Goal: Information Seeking & Learning: Learn about a topic

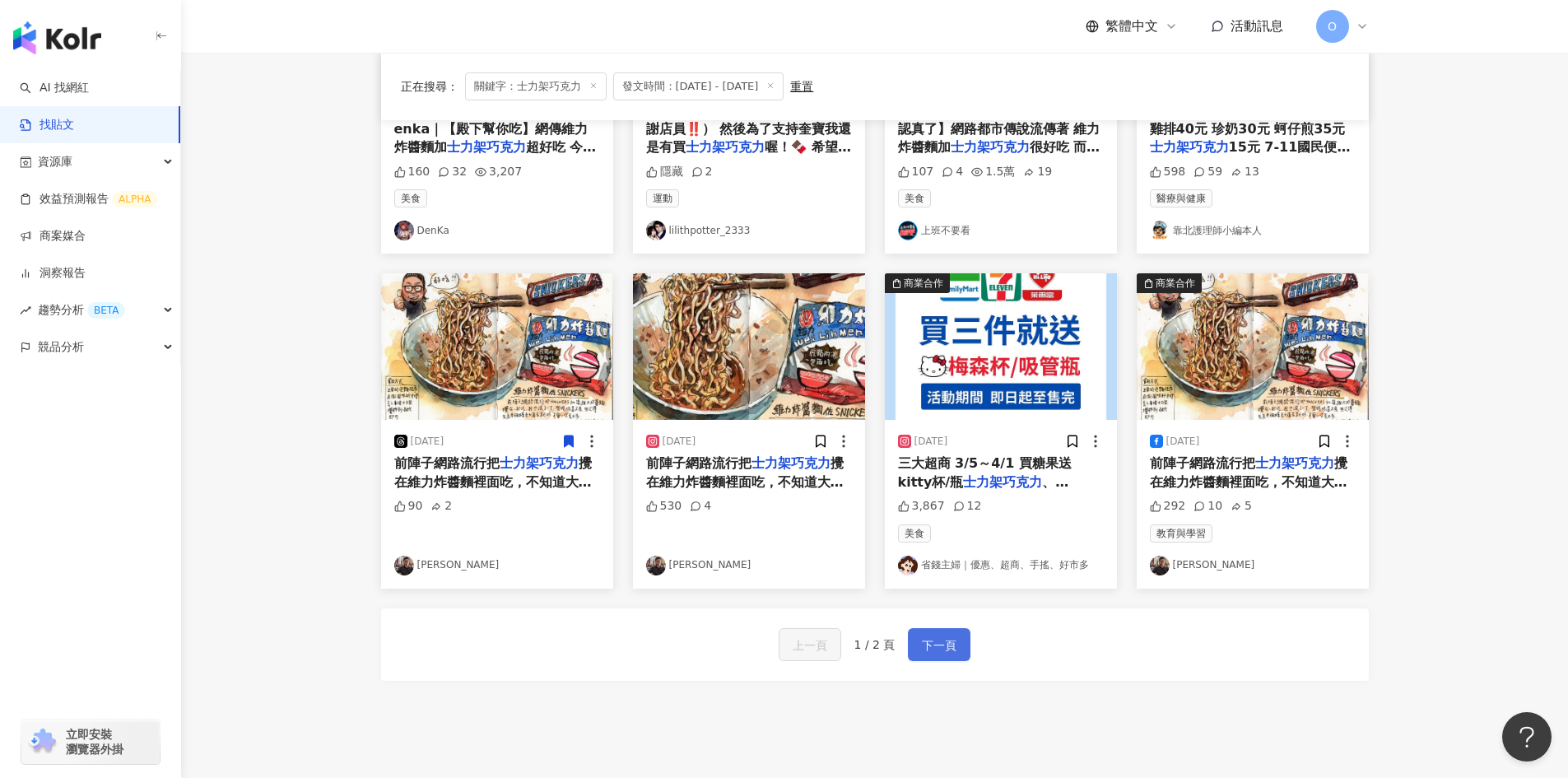
scroll to position [805, 0]
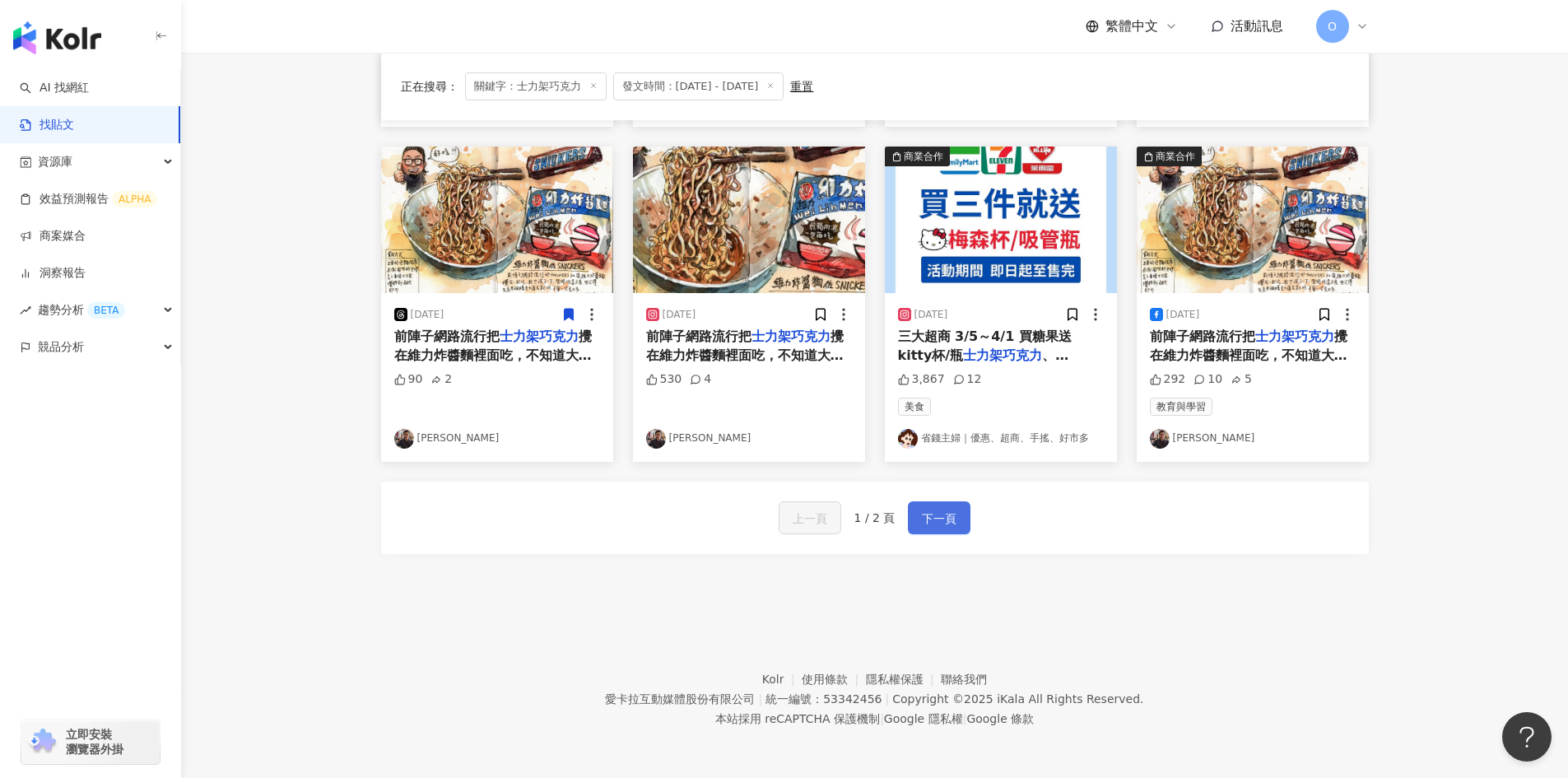
click at [922, 523] on span "下一頁" at bounding box center [938, 518] width 34 height 20
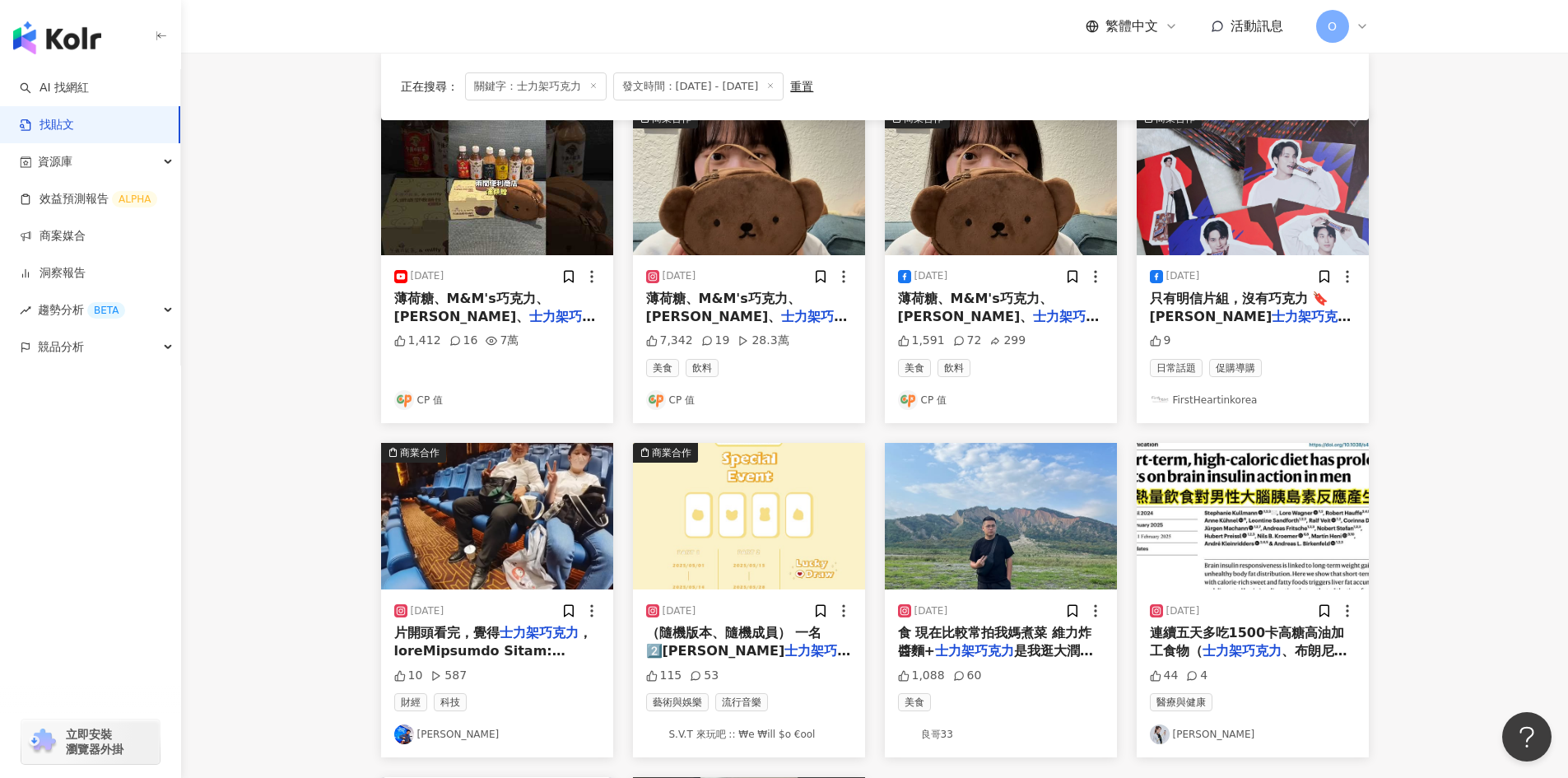
scroll to position [329, 0]
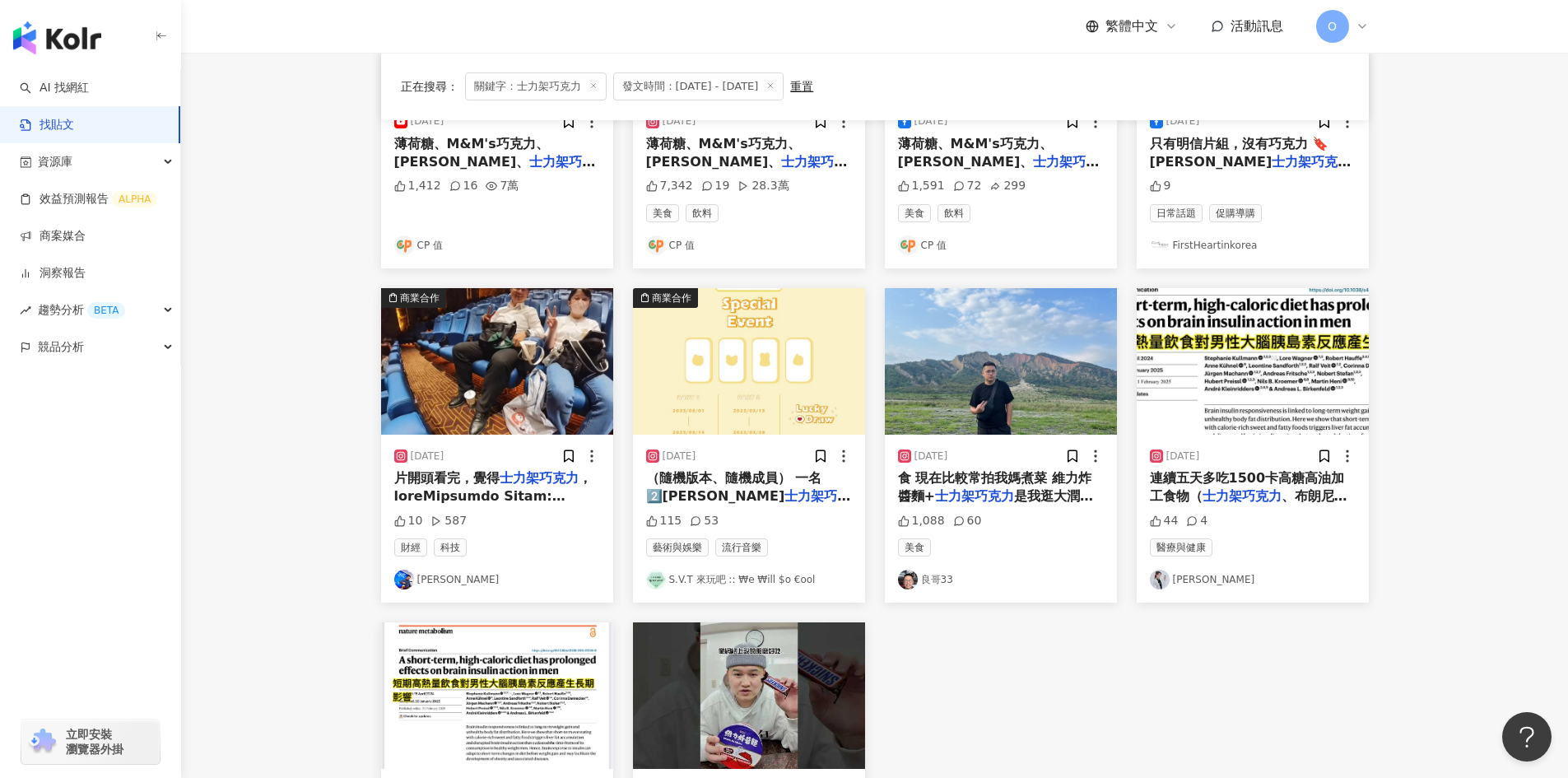
drag, startPoint x: 473, startPoint y: 490, endPoint x: 527, endPoint y: 541, distance: 74.3
click at [527, 541] on div "財經 科技" at bounding box center [498, 548] width 206 height 18
click at [519, 492] on span at bounding box center [577, 717] width 364 height 495
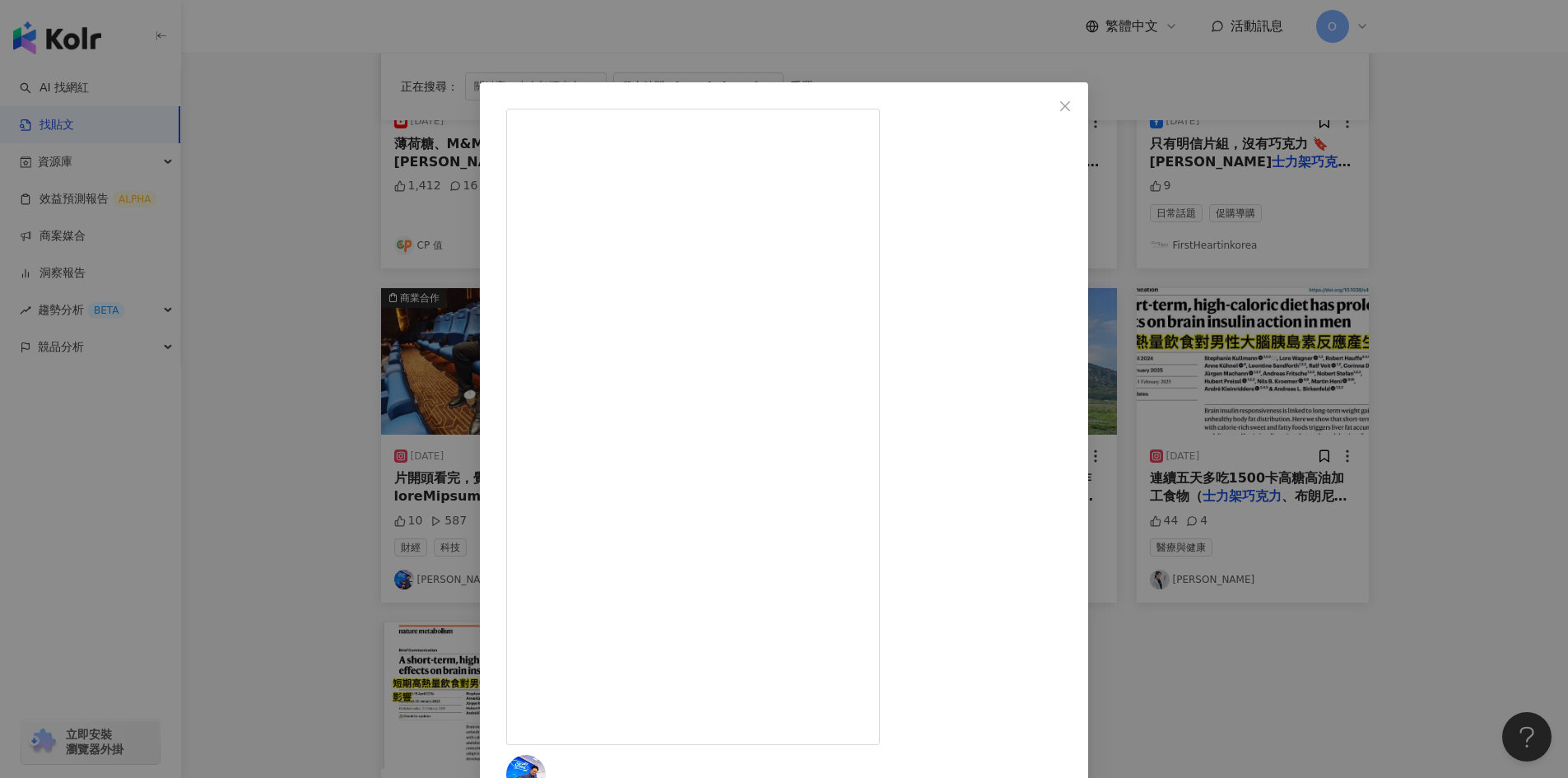
scroll to position [122, 0]
click at [1071, 111] on icon "close" at bounding box center [1065, 106] width 13 height 13
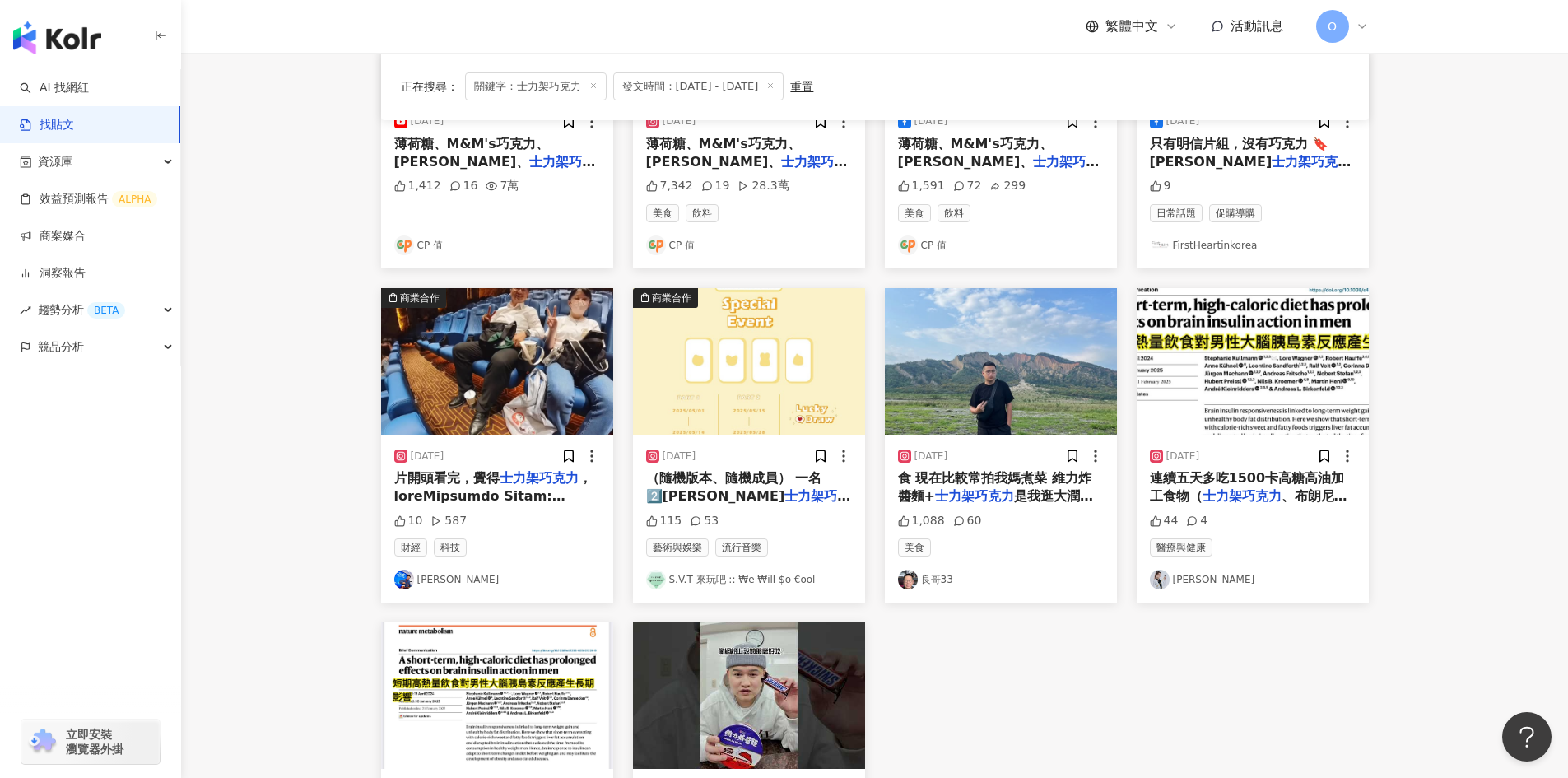
click at [792, 386] on img "button" at bounding box center [748, 362] width 232 height 147
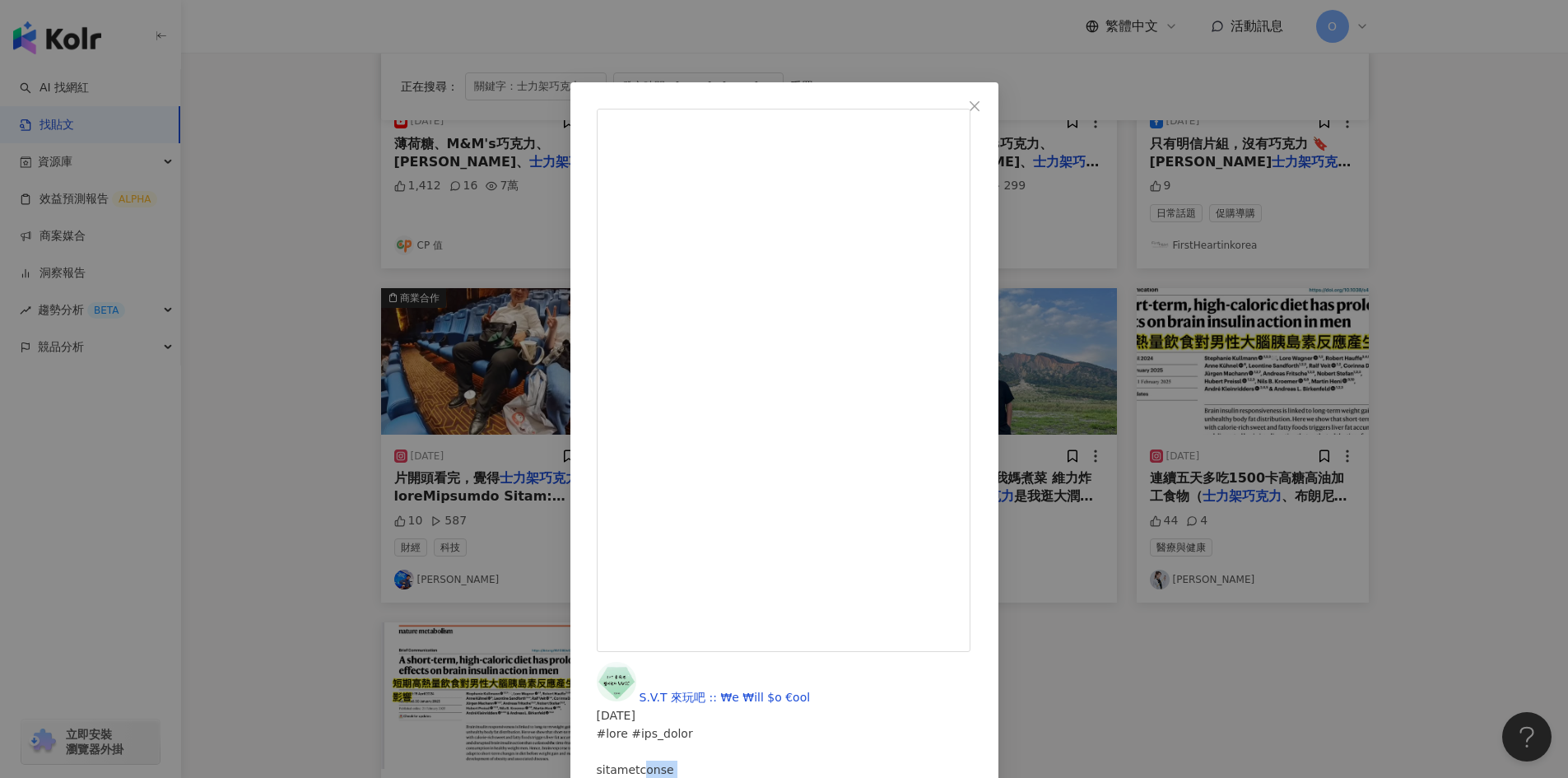
drag, startPoint x: 936, startPoint y: 234, endPoint x: 1008, endPoint y: 240, distance: 72.2
drag, startPoint x: 907, startPoint y: 173, endPoint x: 942, endPoint y: 232, distance: 68.6
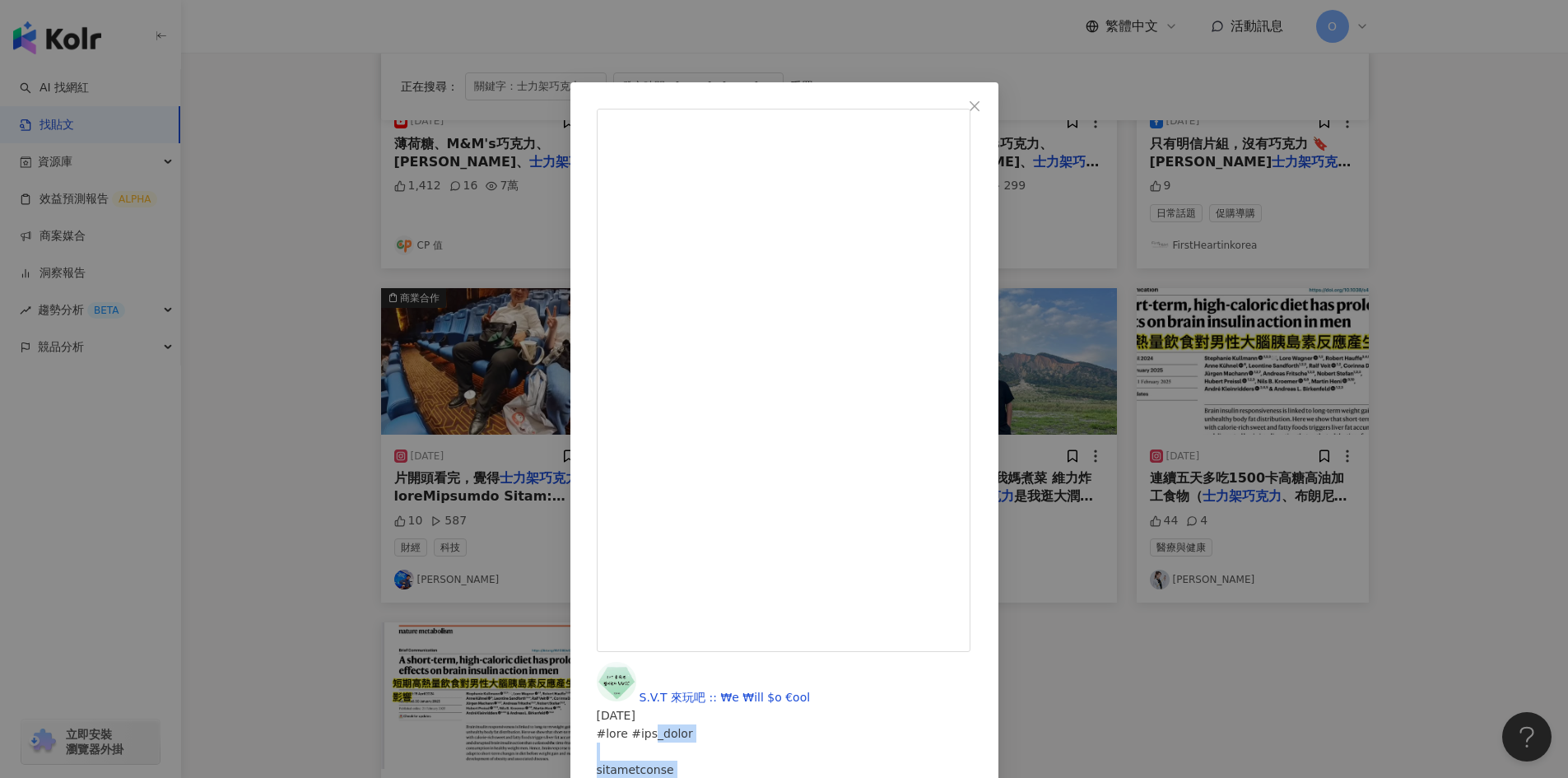
drag, startPoint x: 993, startPoint y: 336, endPoint x: 932, endPoint y: 298, distance: 71.9
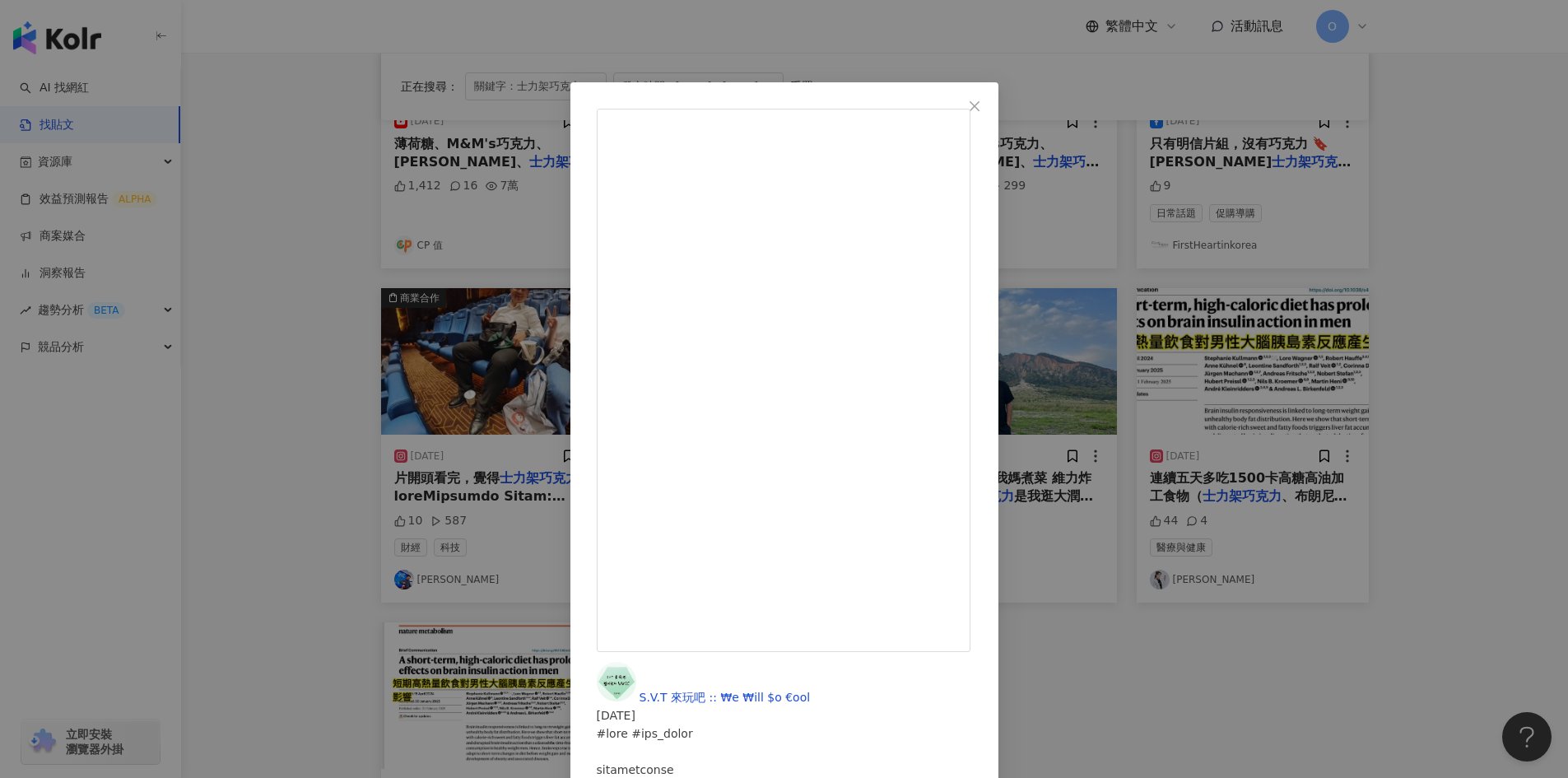
drag, startPoint x: 859, startPoint y: 395, endPoint x: 917, endPoint y: 396, distance: 58.0
click at [981, 109] on icon "close" at bounding box center [974, 106] width 13 height 13
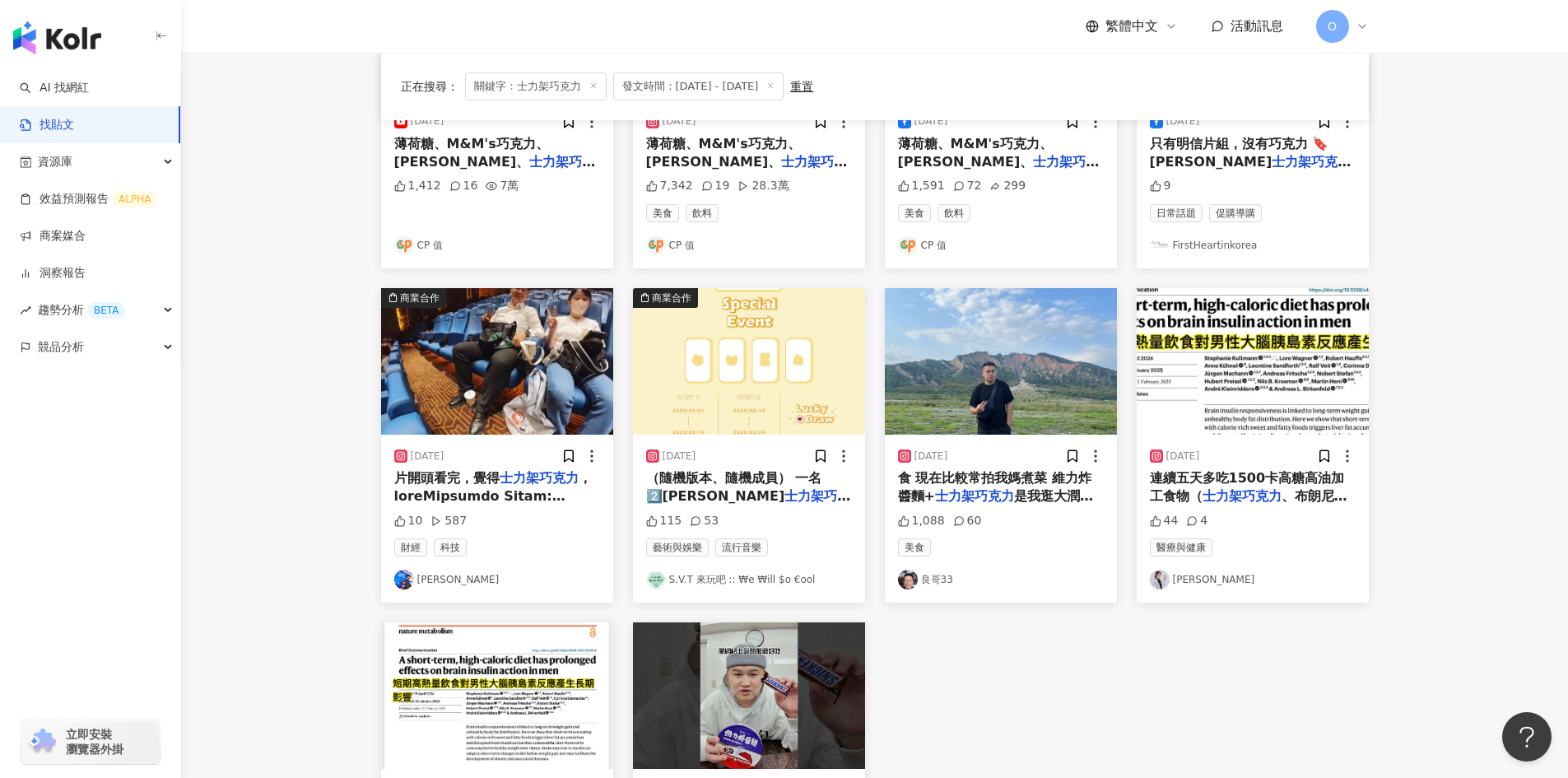
click at [1076, 643] on div "2025/3/6 薄荷糖、M&M's巧克力、麥提莎巧克力、 士力架巧克力 就送一個hello ki 1,412 16 7萬 CP 值 商業合作 2025/3/…" at bounding box center [875, 446] width 1008 height 984
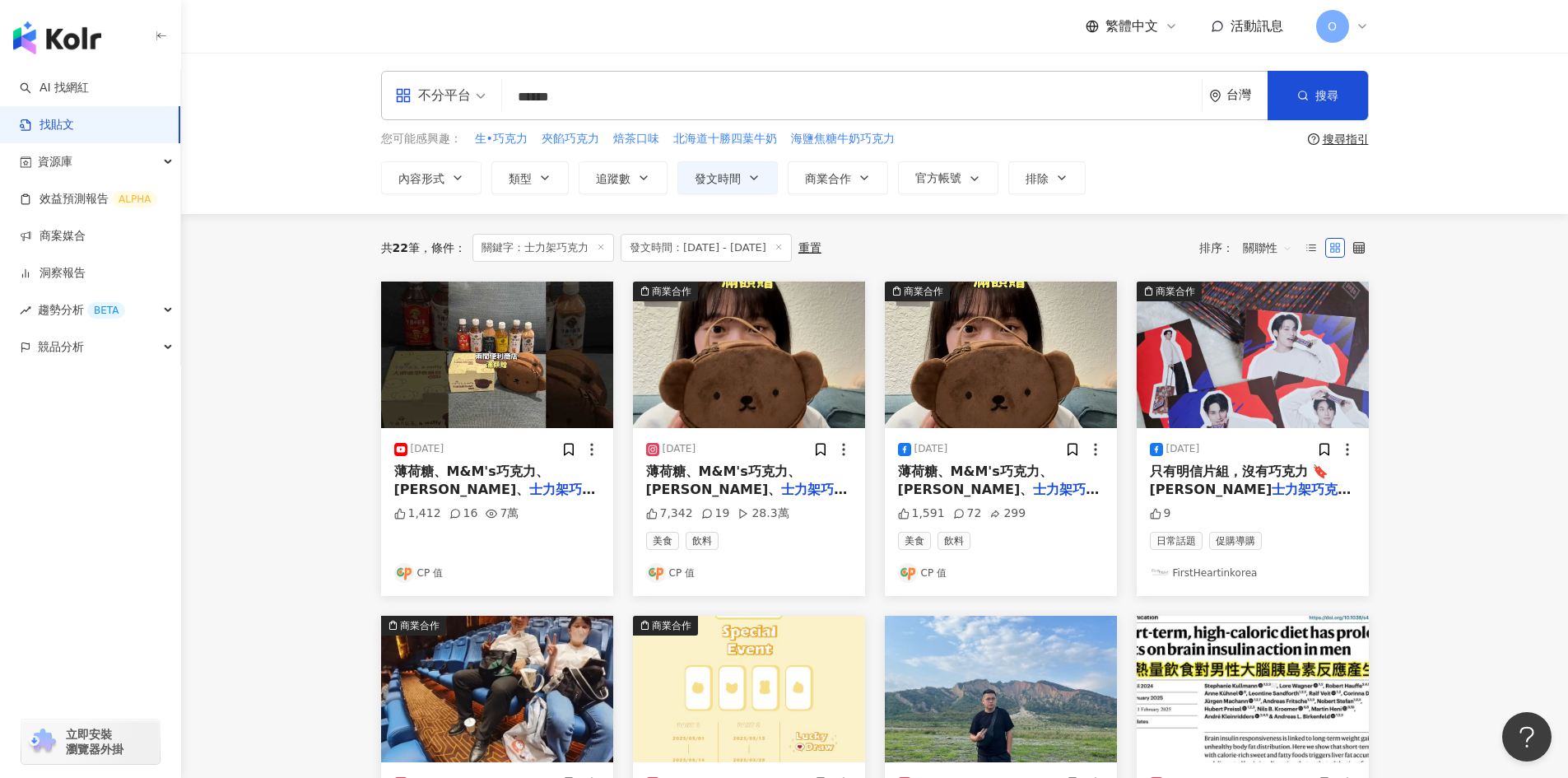
scroll to position [0, 0]
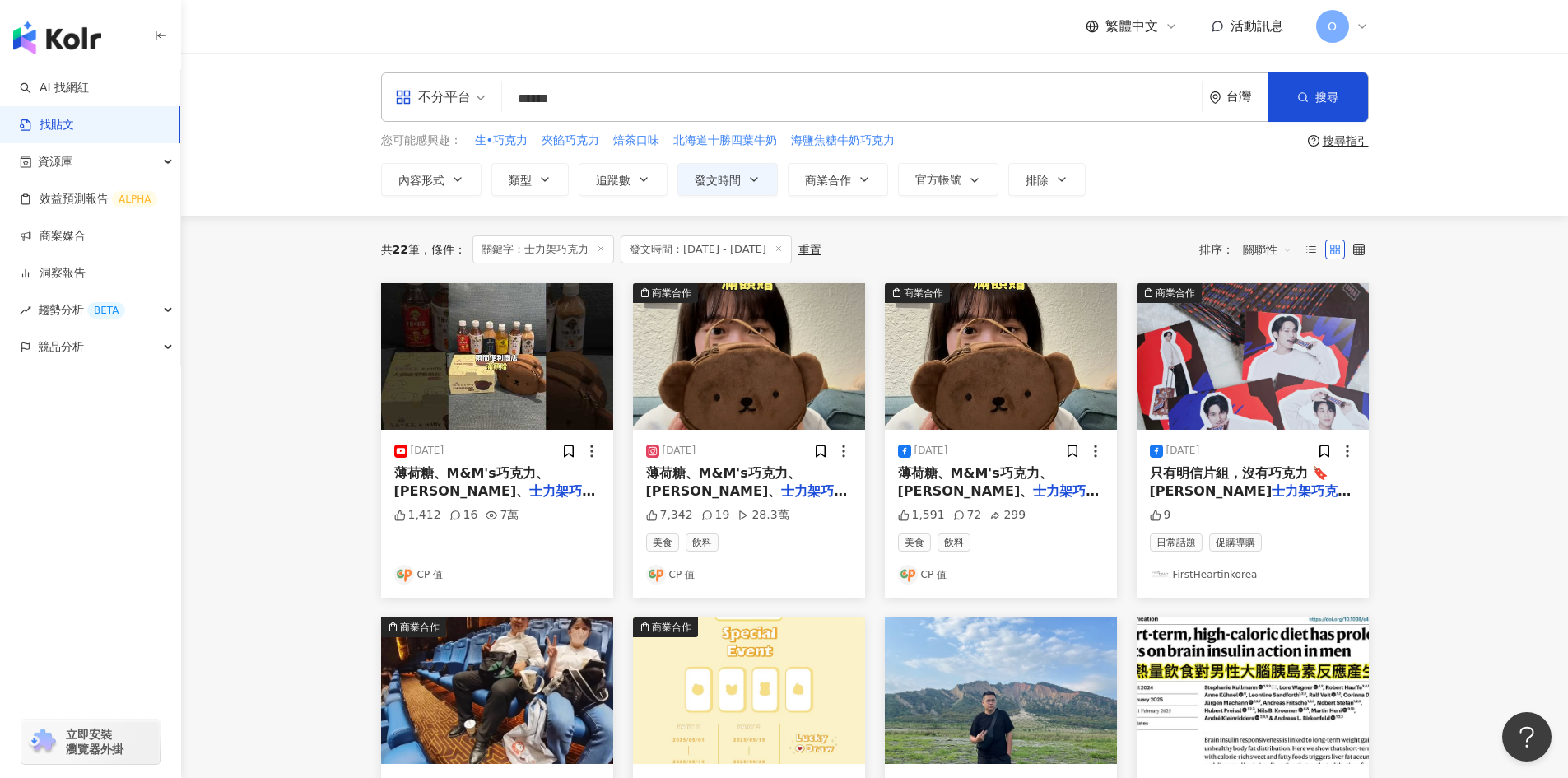
click at [797, 349] on img "button" at bounding box center [748, 357] width 232 height 147
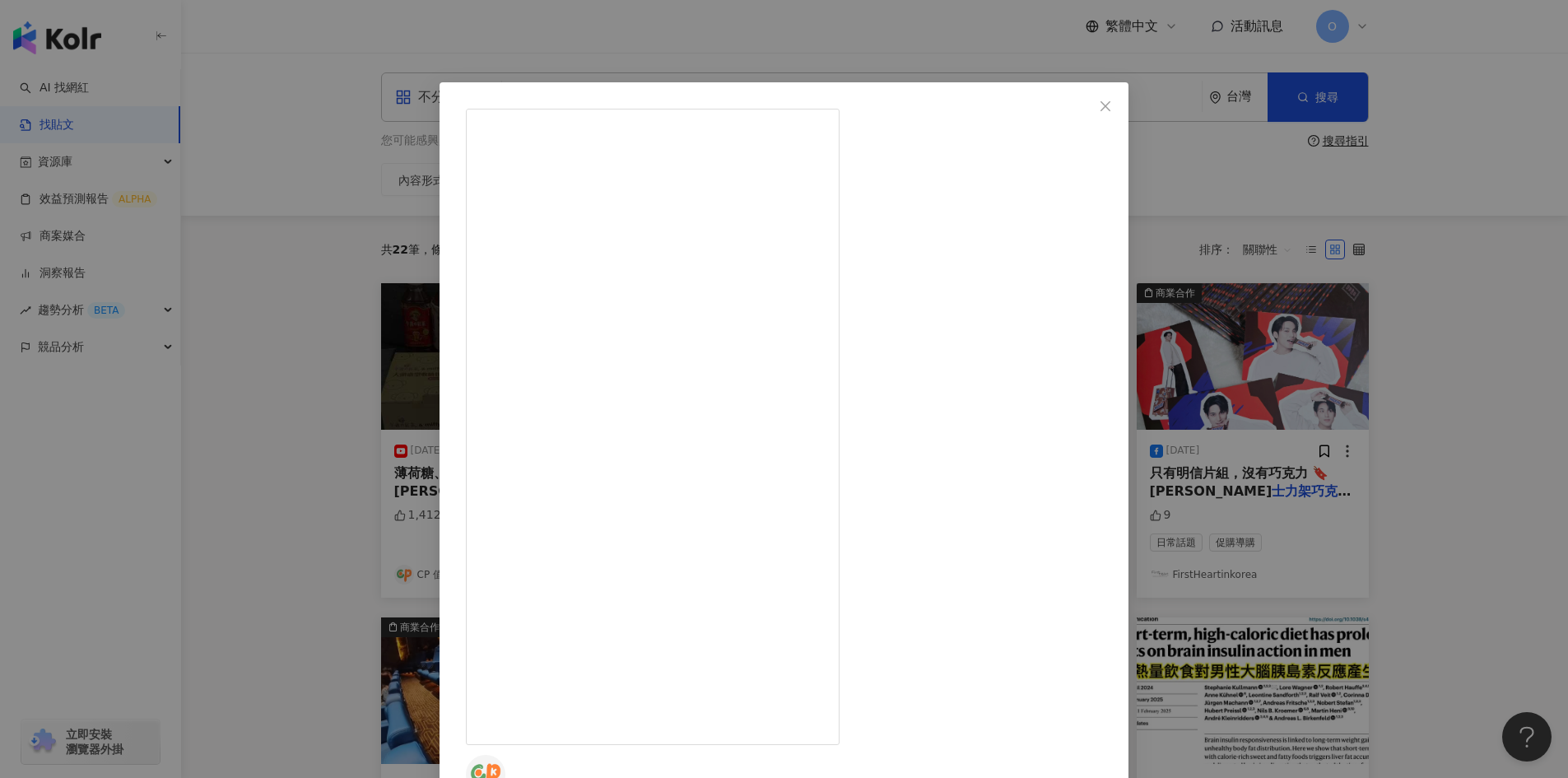
drag, startPoint x: 901, startPoint y: 266, endPoint x: 969, endPoint y: 485, distance: 229.3
click at [1111, 105] on icon "close" at bounding box center [1106, 106] width 10 height 10
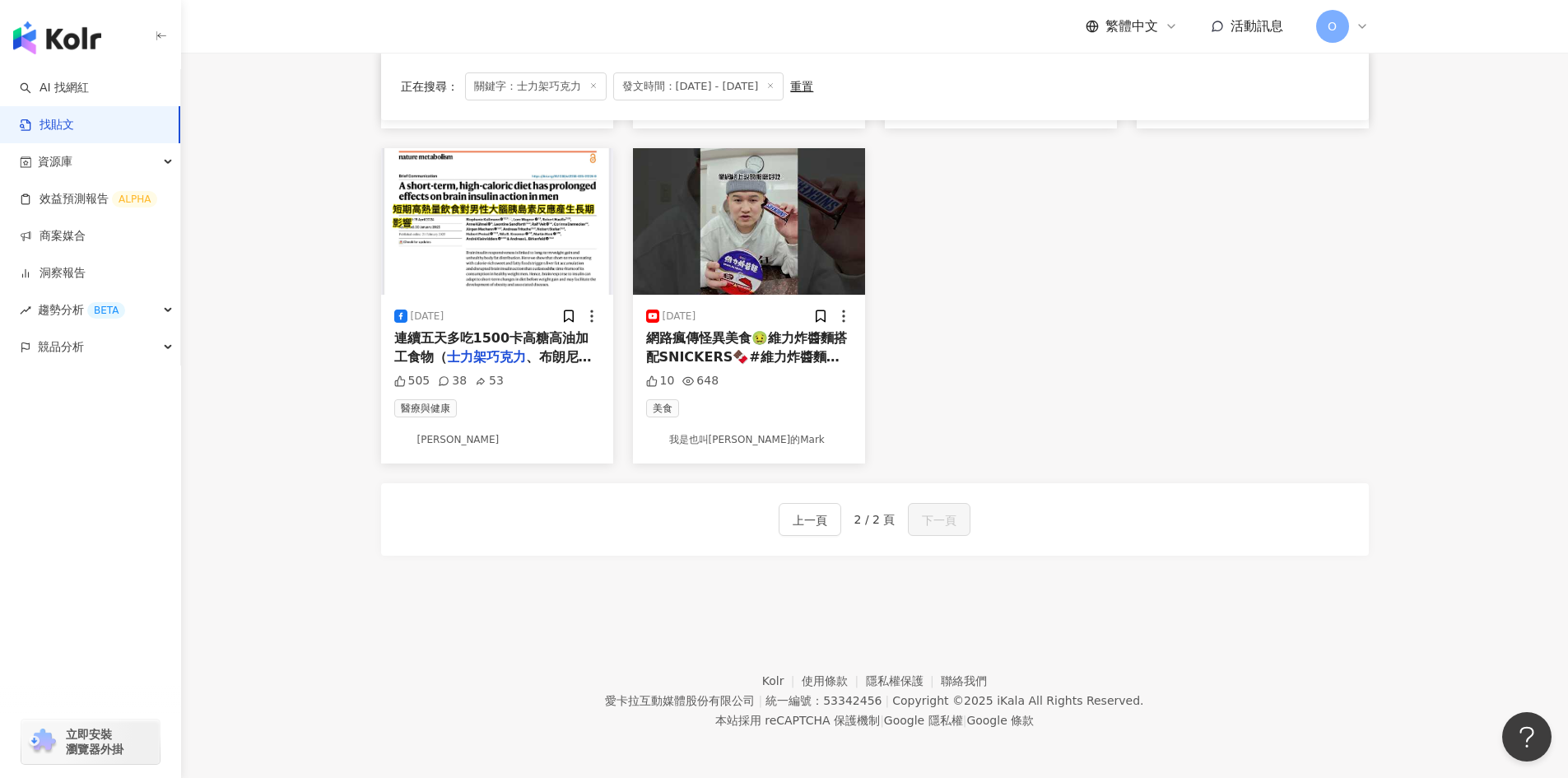
scroll to position [805, 0]
click at [808, 517] on span "上一頁" at bounding box center [809, 518] width 34 height 20
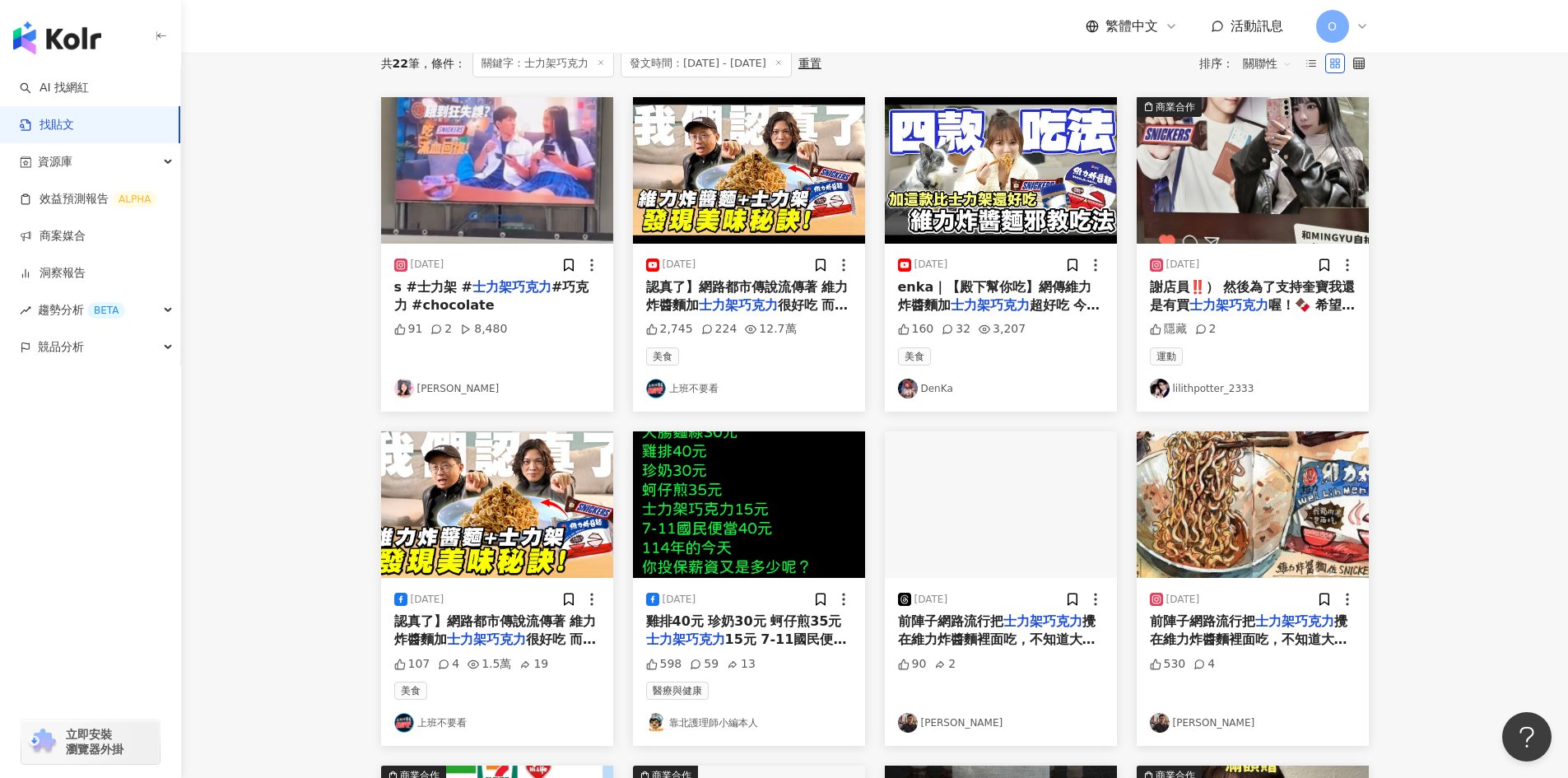
scroll to position [65, 0]
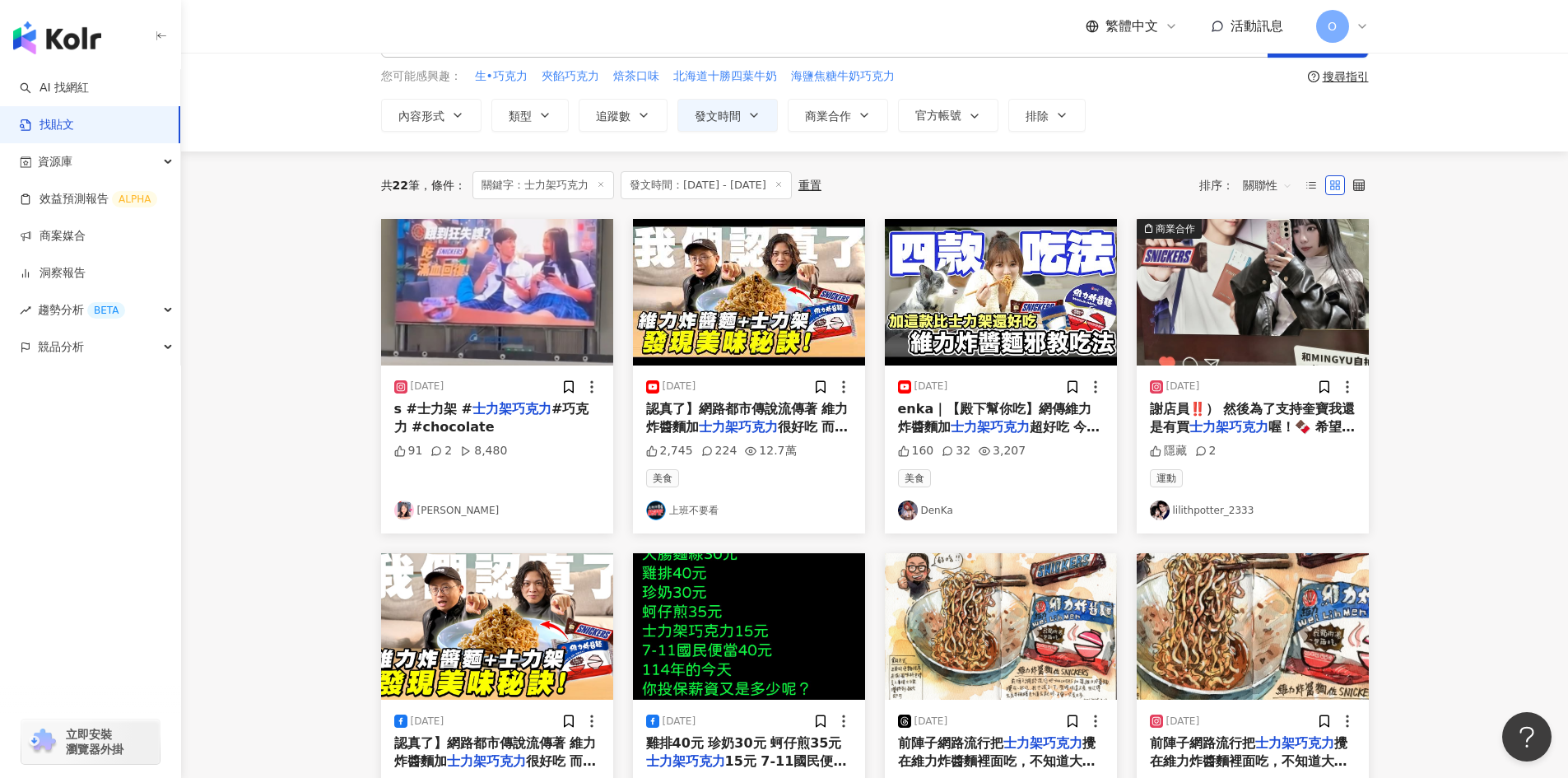
click at [1468, 328] on main "**********" at bounding box center [875, 662] width 1387 height 1348
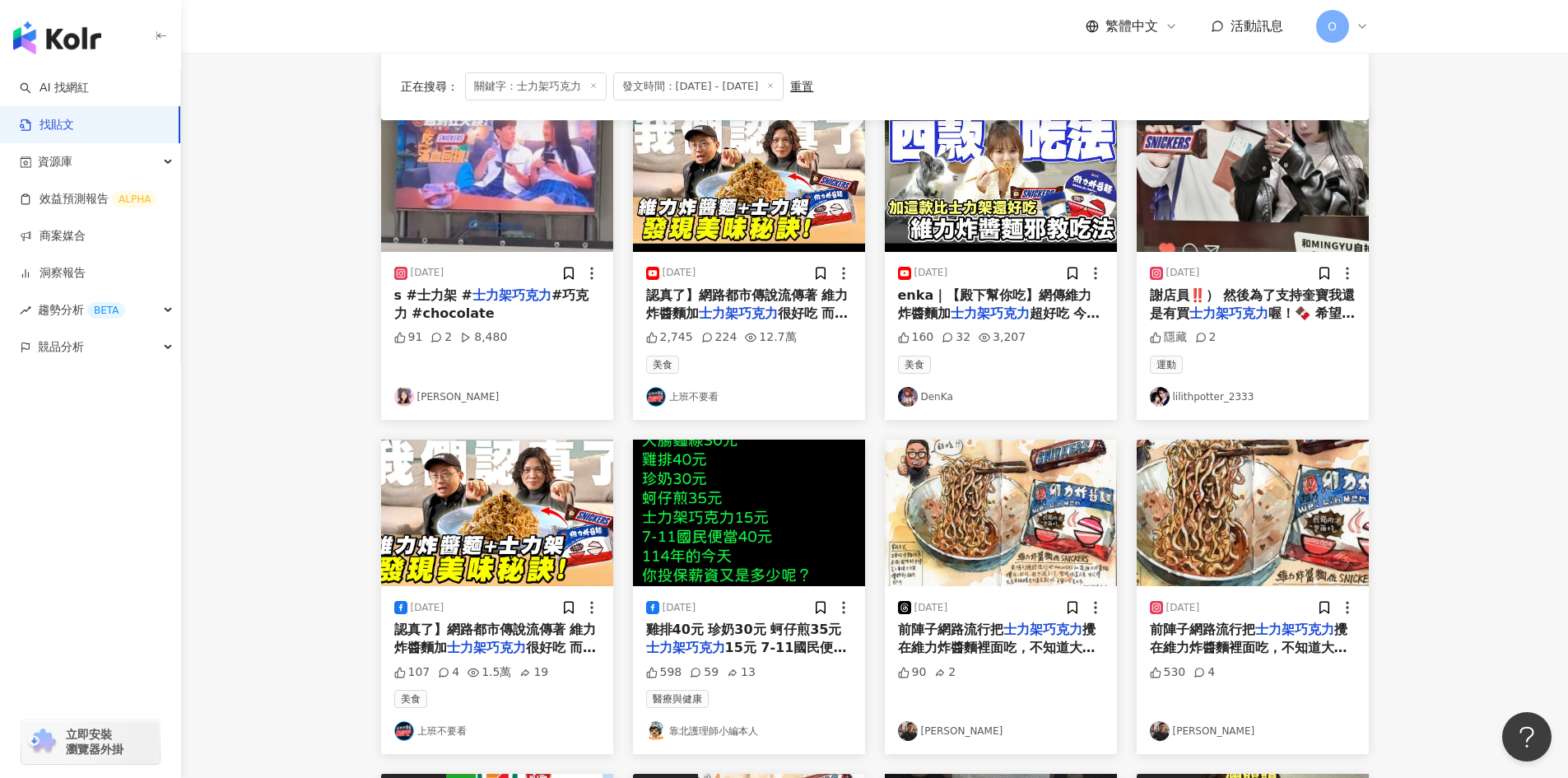
scroll to position [0, 0]
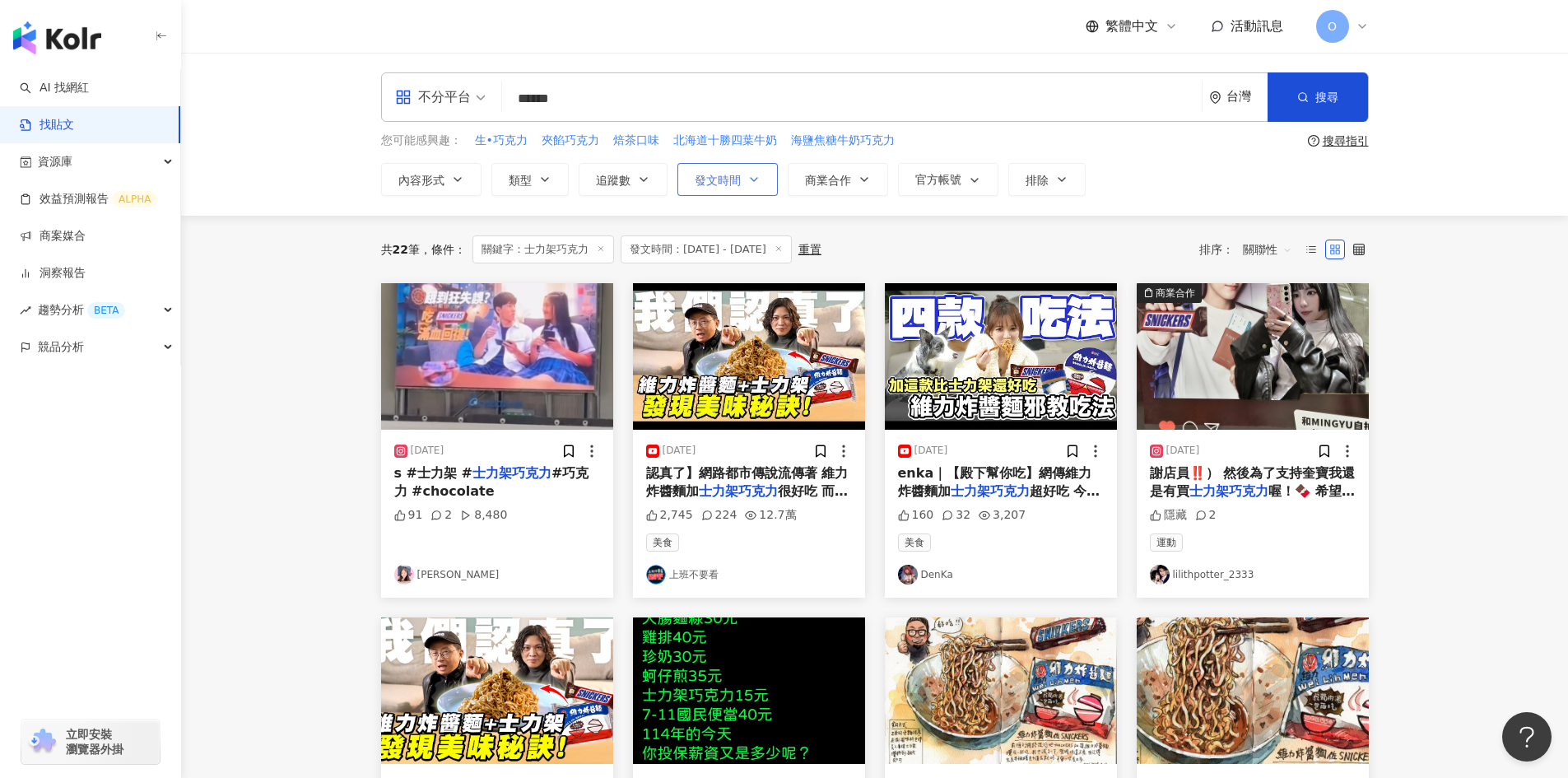
click at [741, 183] on button "發文時間" at bounding box center [728, 179] width 101 height 33
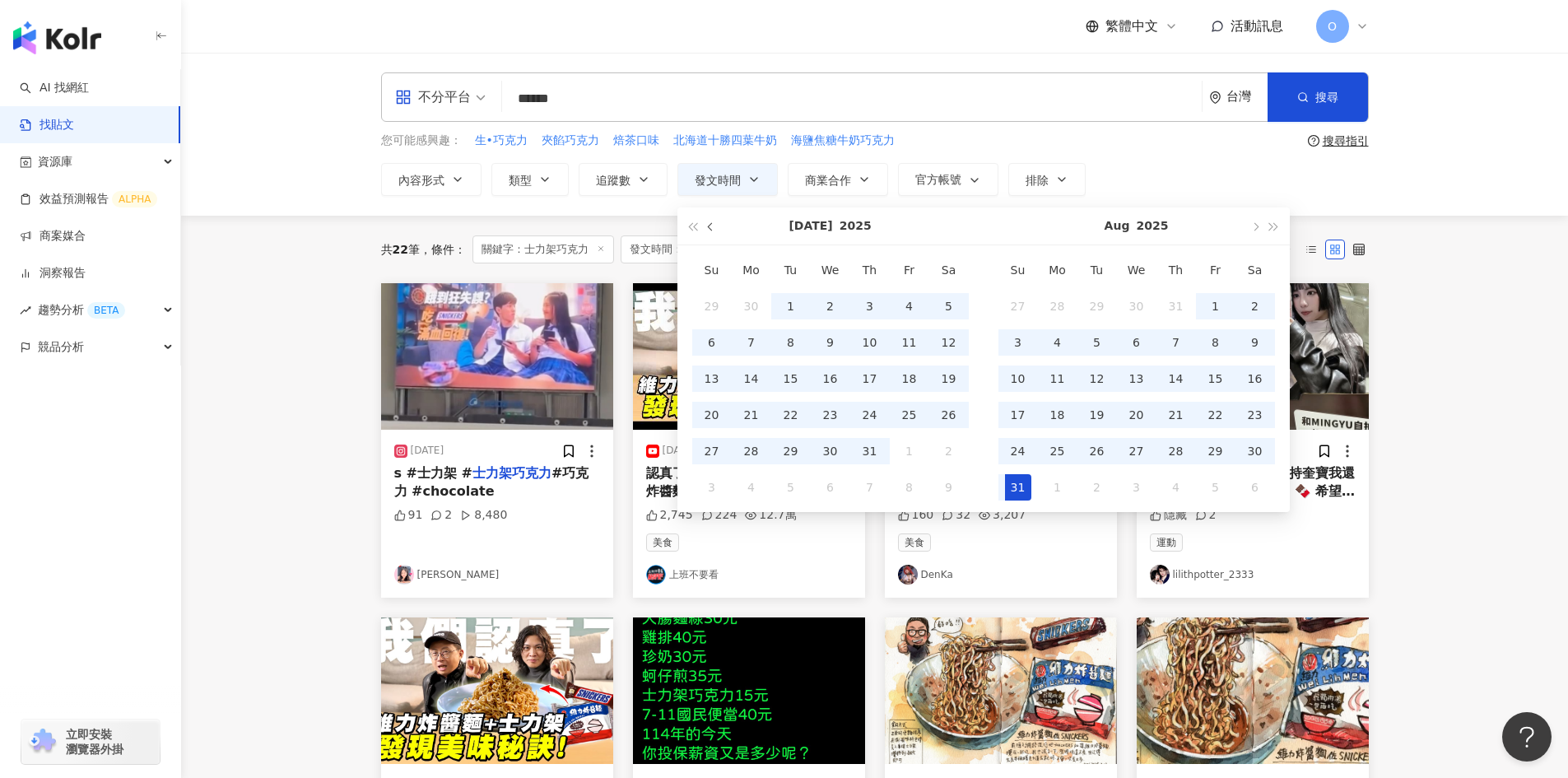
click at [712, 227] on span "button" at bounding box center [711, 227] width 8 height 8
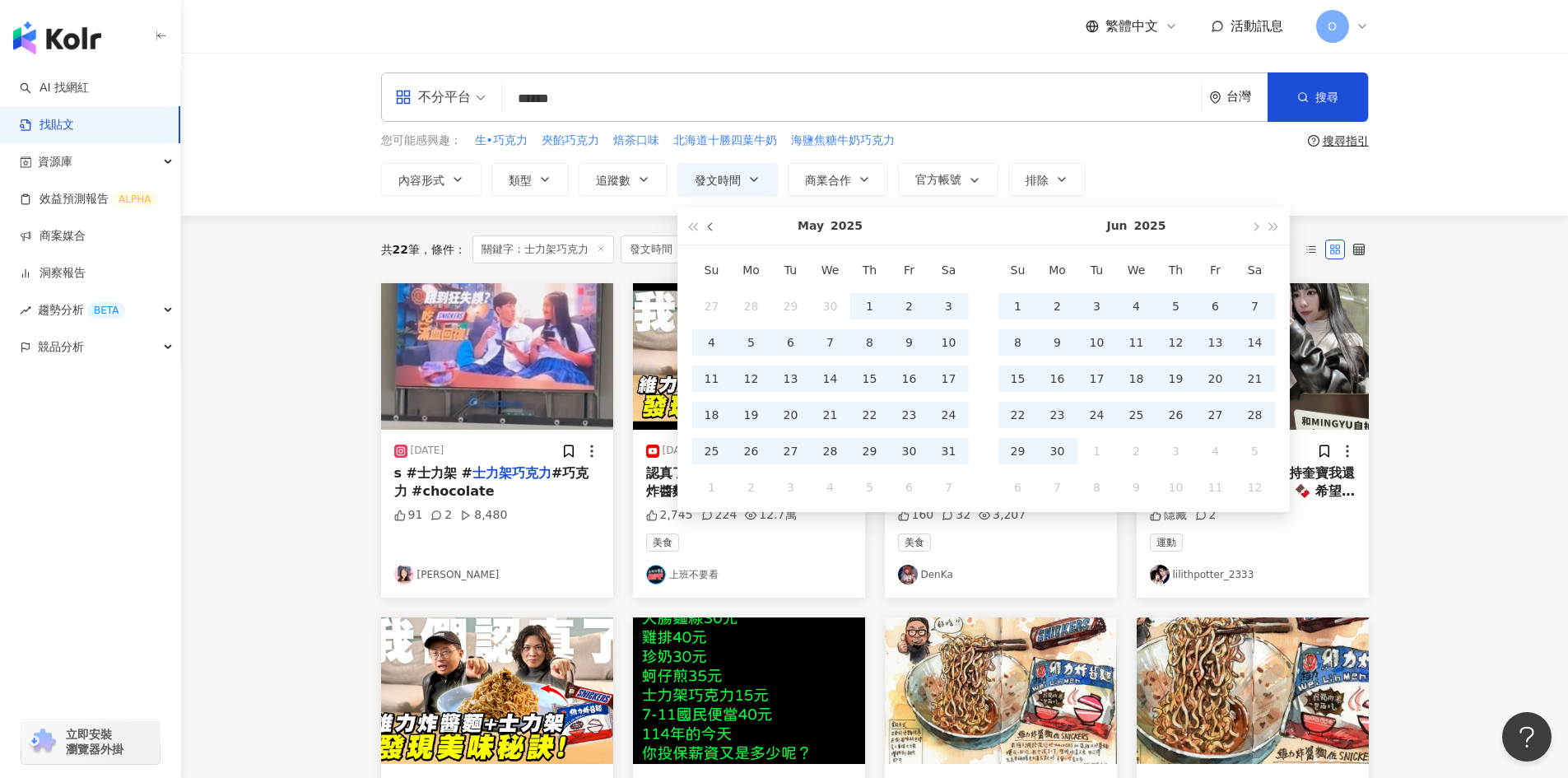
click at [712, 227] on span "button" at bounding box center [711, 227] width 8 height 8
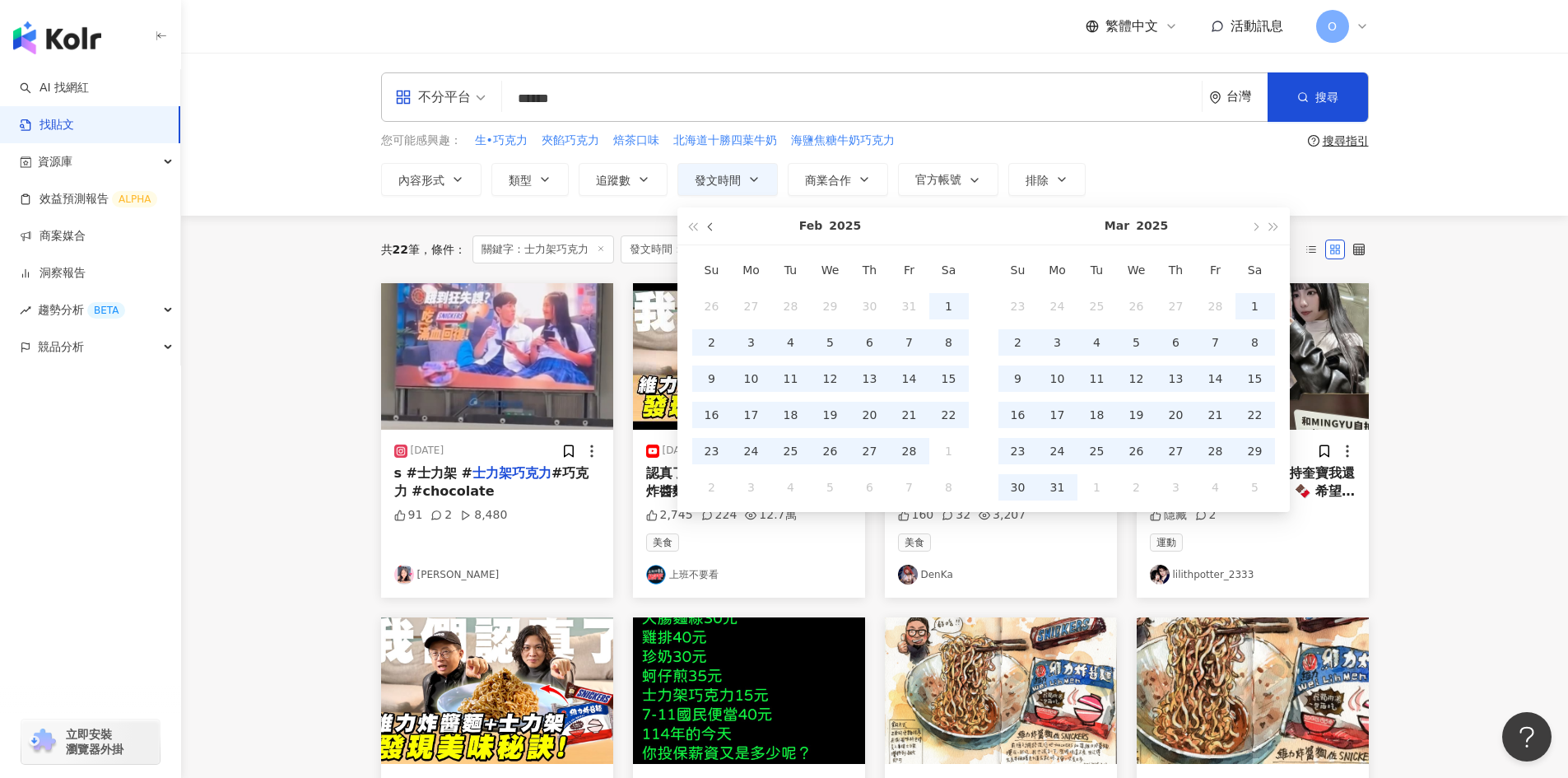
click at [712, 227] on span "button" at bounding box center [711, 227] width 8 height 8
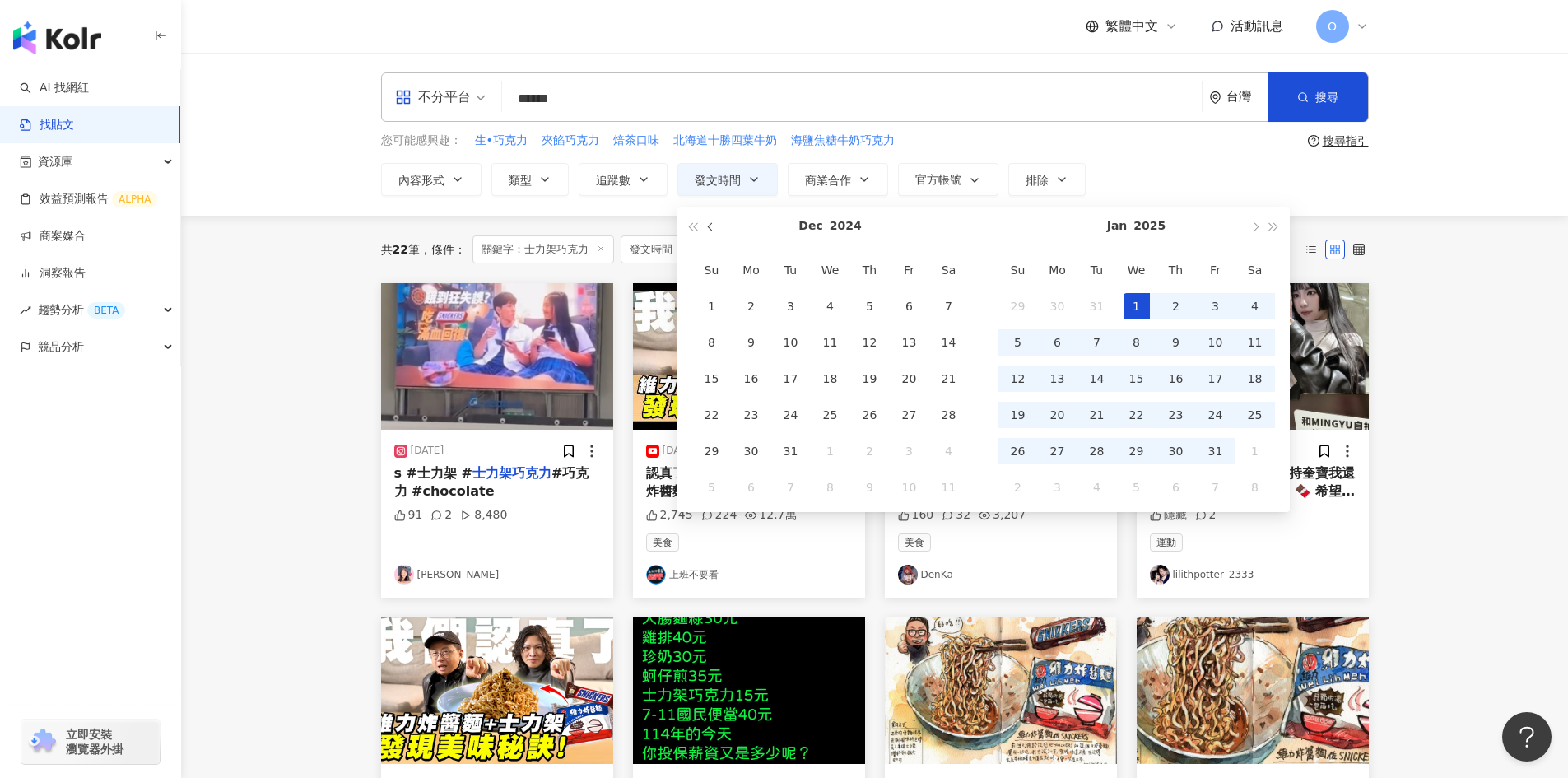
click at [712, 227] on span "button" at bounding box center [711, 227] width 8 height 8
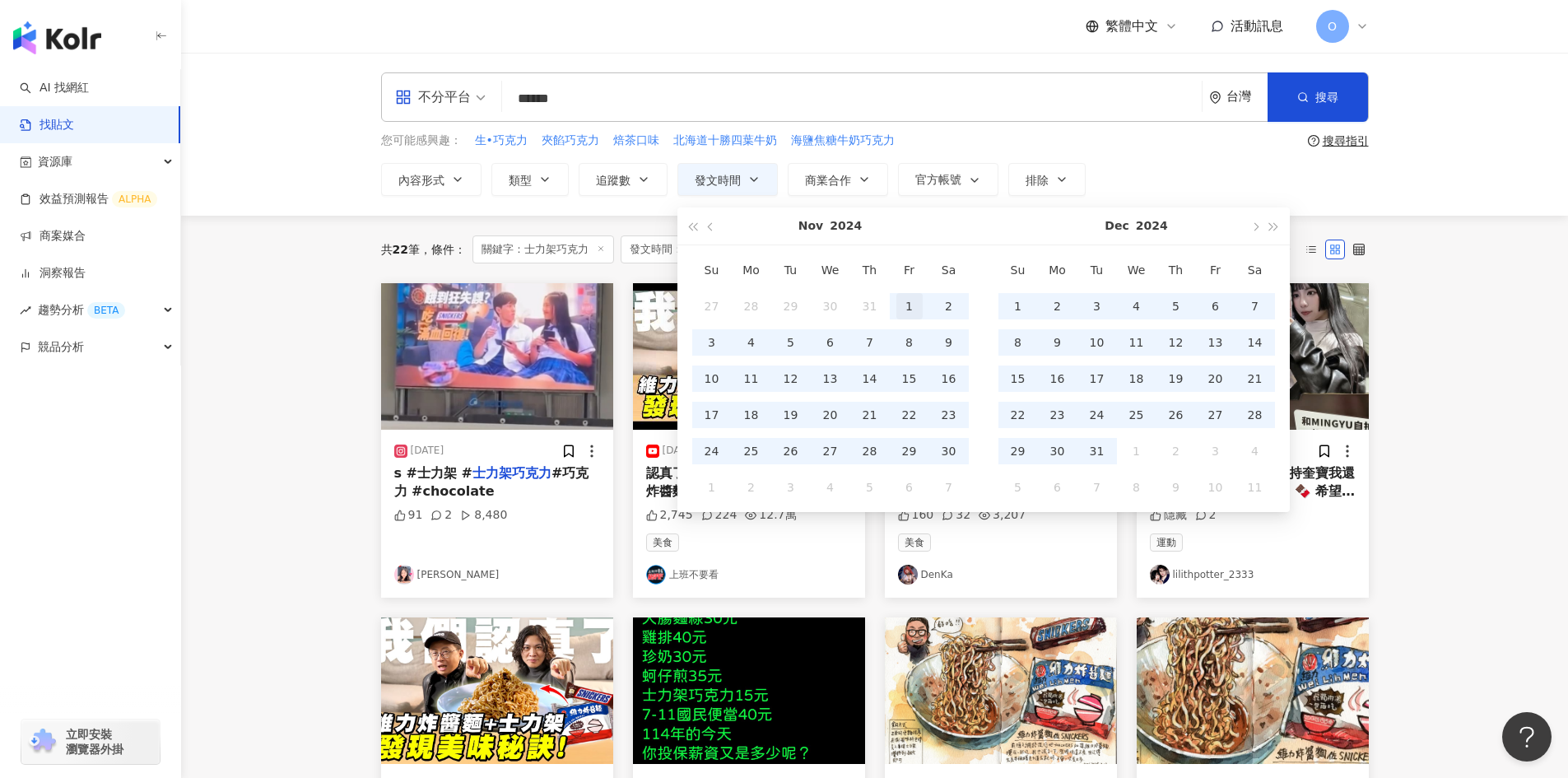
type input "**********"
click at [906, 298] on div "1" at bounding box center [909, 306] width 26 height 26
type input "**********"
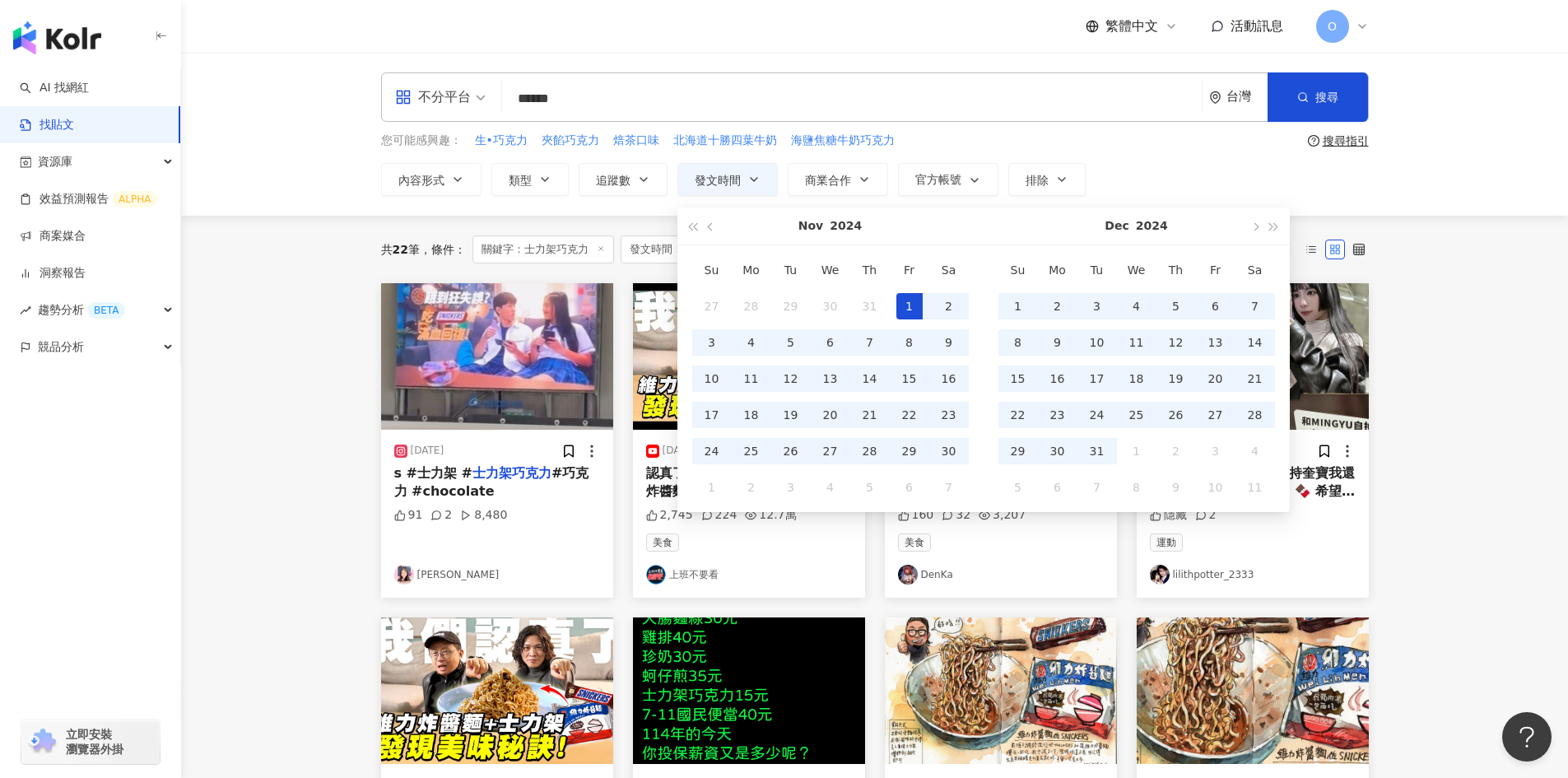
click at [1208, 146] on div "您可能感興趣： 生•巧克力 夾餡巧克力 焙茶口味 北海道十勝四葉牛奶 海鹽焦糖牛奶巧克力" at bounding box center [841, 140] width 921 height 18
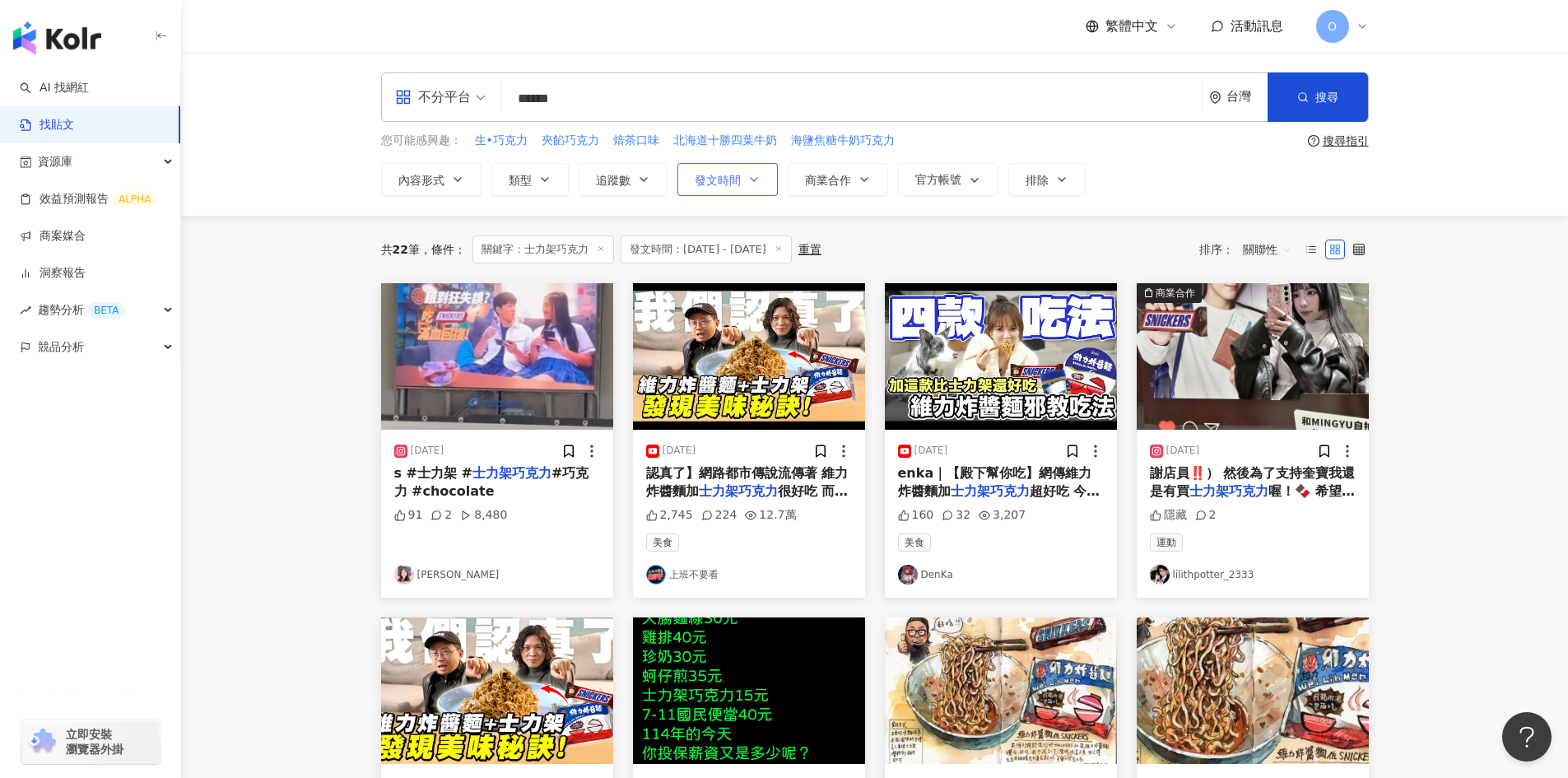
click at [753, 183] on icon "button" at bounding box center [753, 179] width 13 height 13
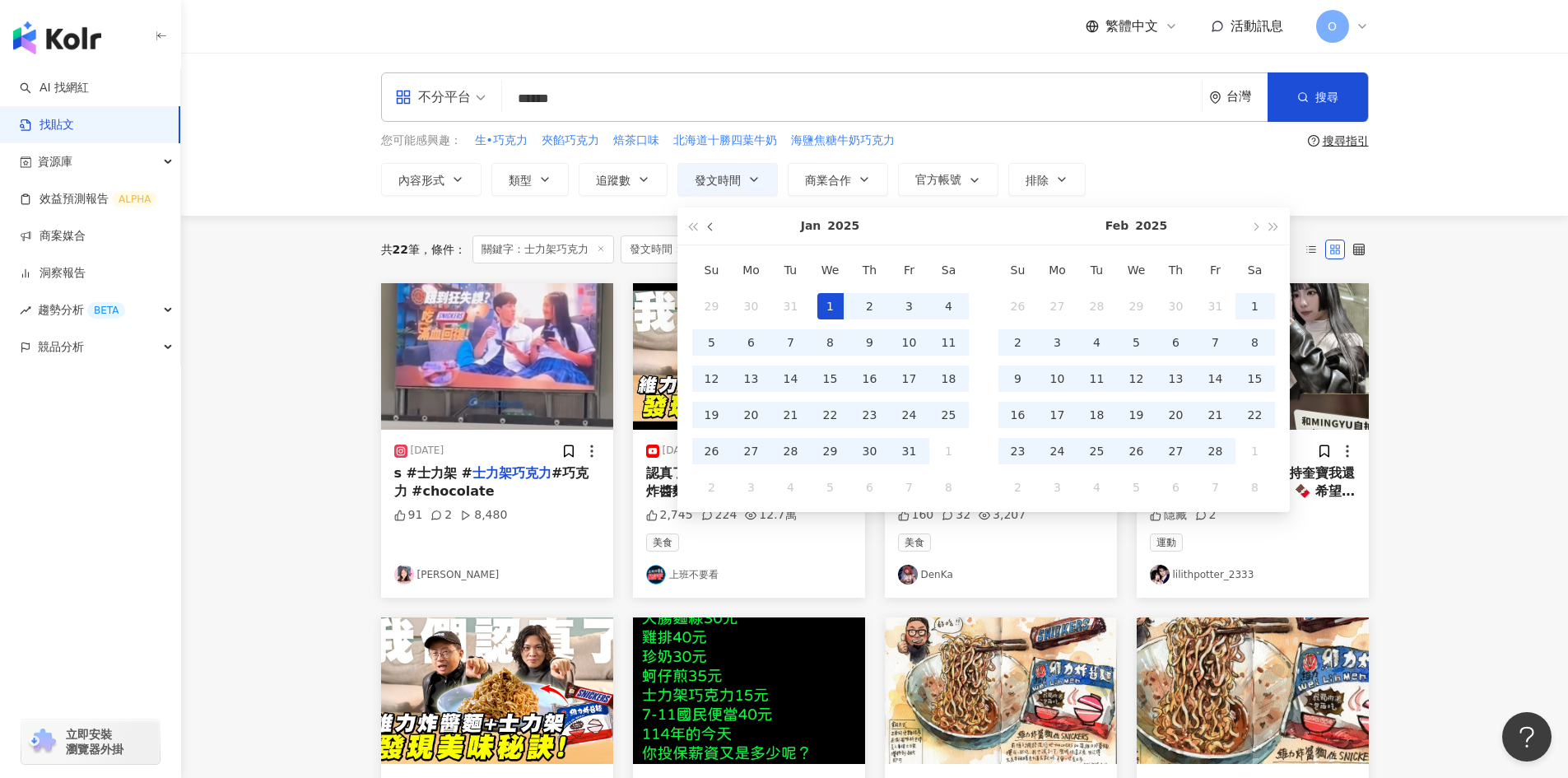
click at [710, 228] on span "button" at bounding box center [711, 227] width 8 height 8
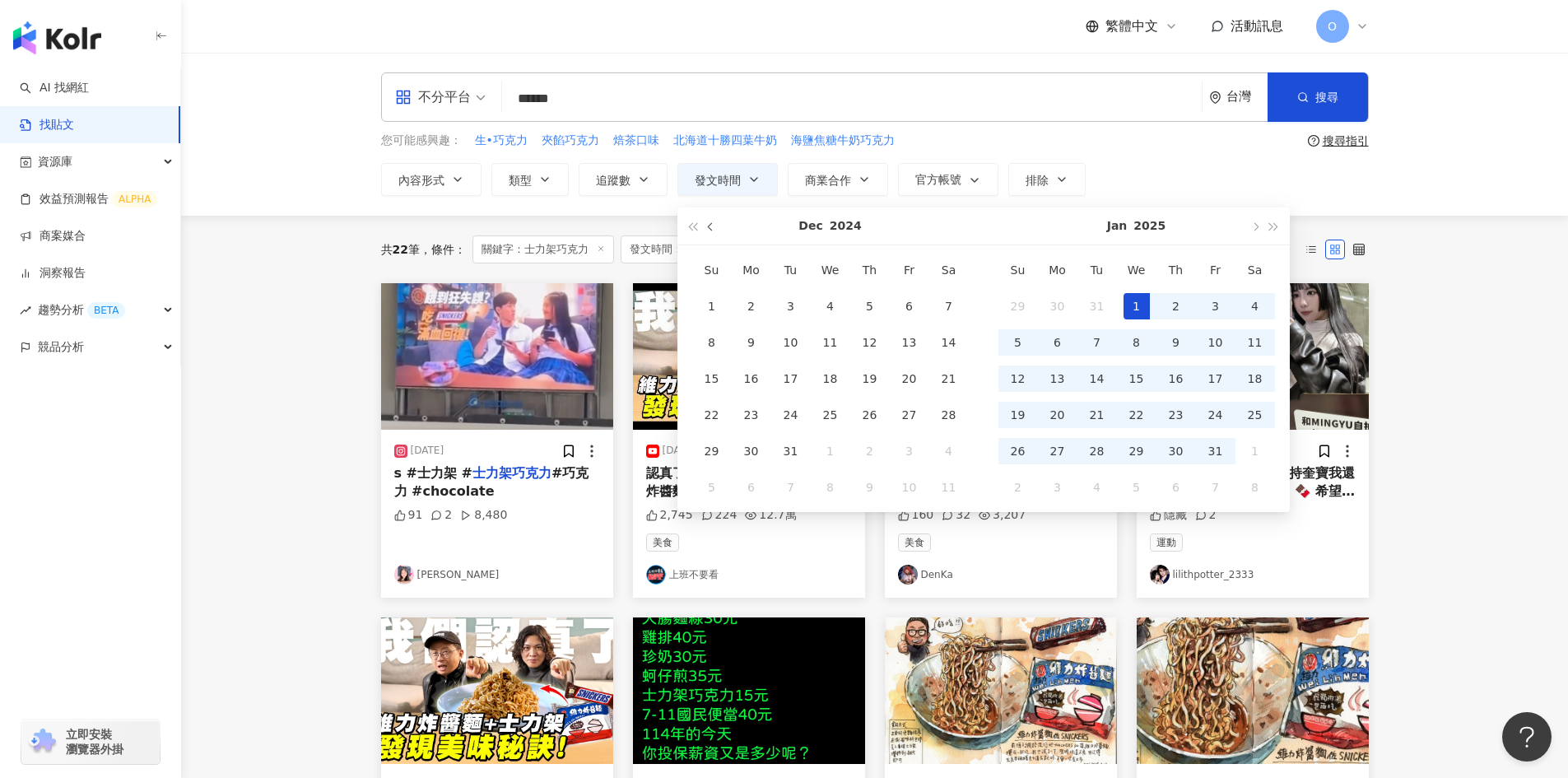
click at [710, 228] on span "button" at bounding box center [711, 227] width 8 height 8
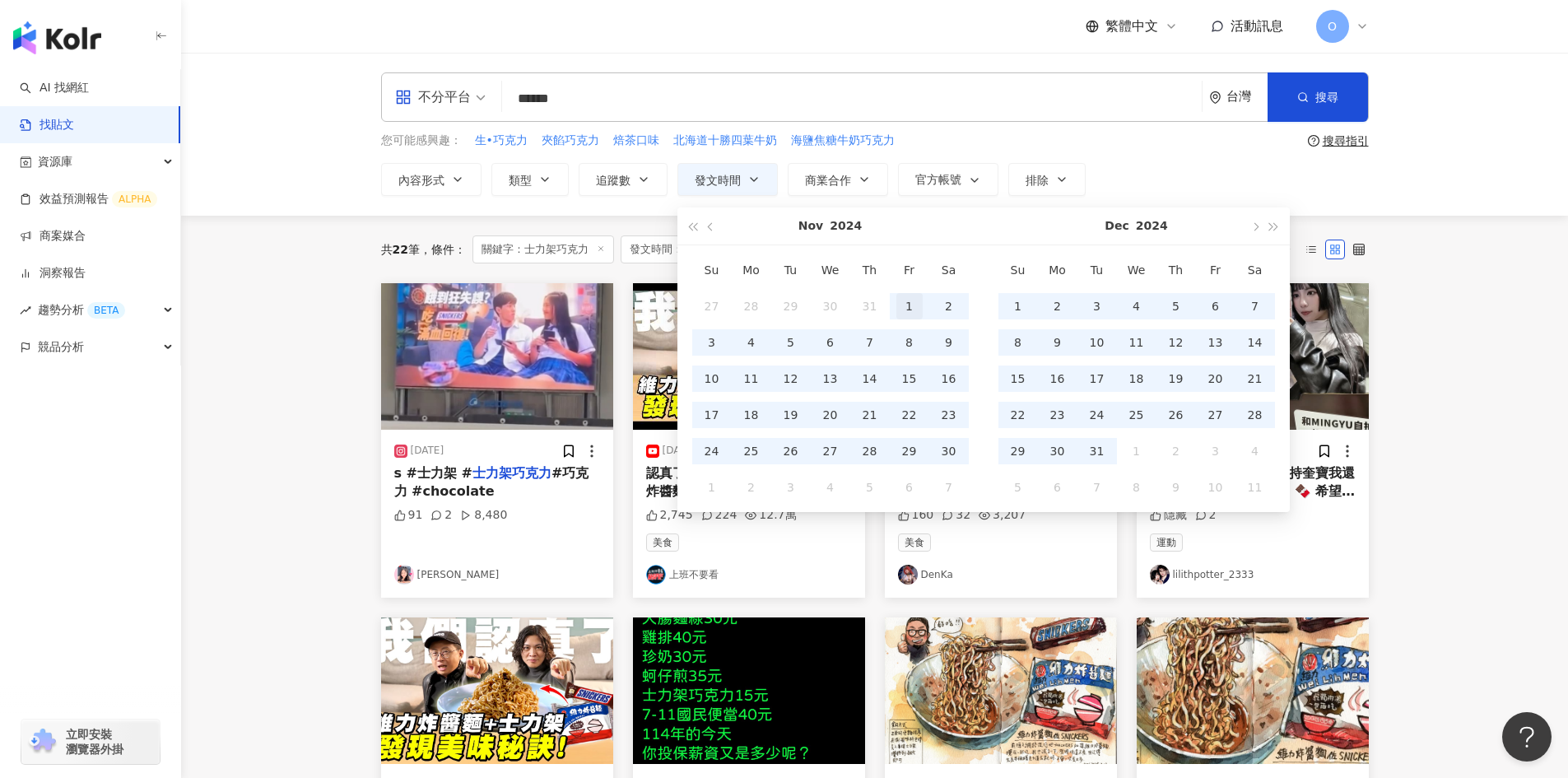
type input "**********"
click at [901, 305] on div "1" at bounding box center [909, 306] width 26 height 26
click at [1253, 228] on span "button" at bounding box center [1256, 227] width 8 height 8
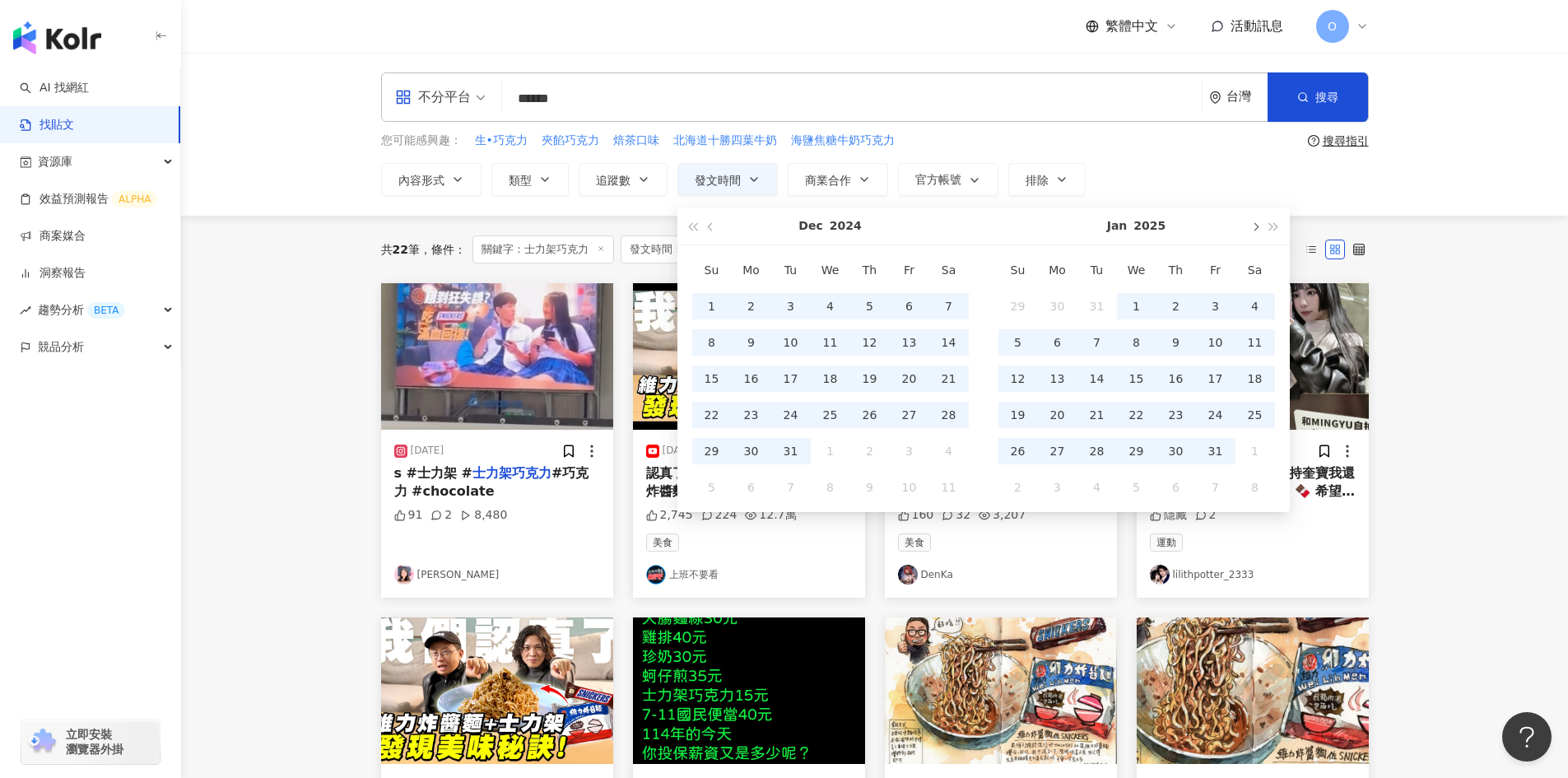
click at [1253, 228] on span "button" at bounding box center [1256, 227] width 8 height 8
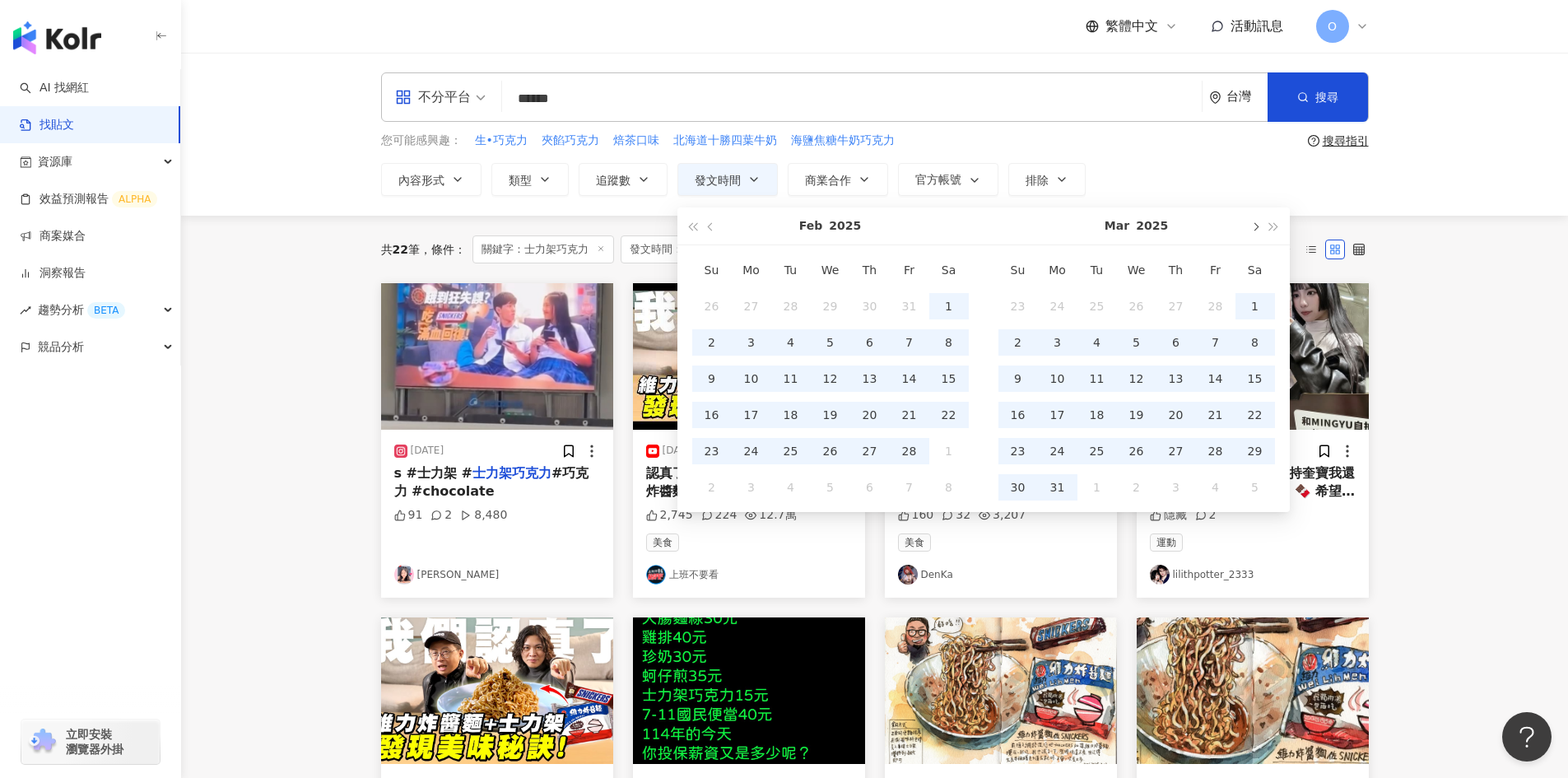
click at [1253, 228] on span "button" at bounding box center [1256, 227] width 8 height 8
click at [1254, 228] on span "button" at bounding box center [1256, 227] width 8 height 8
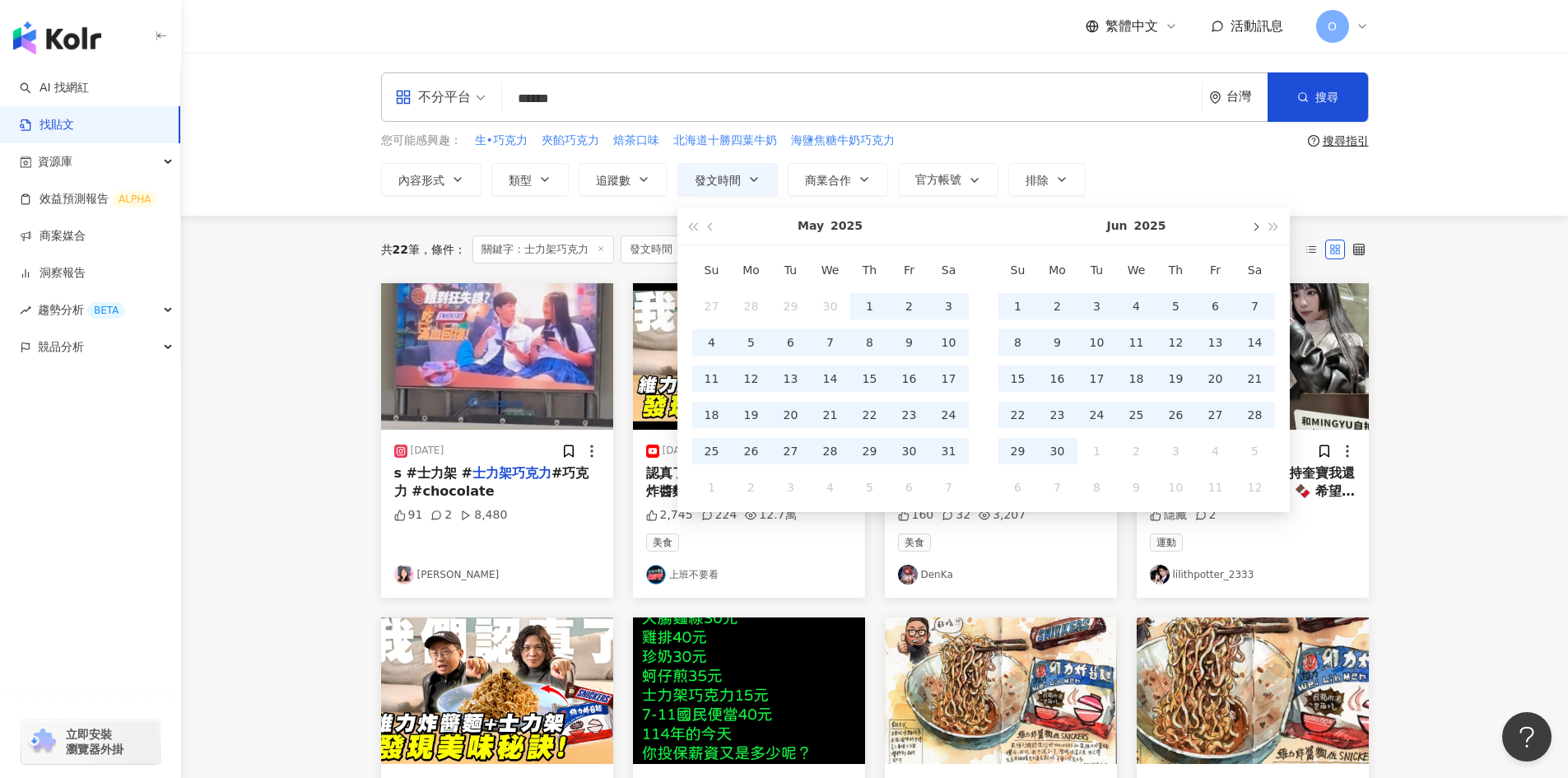
click at [1254, 228] on span "button" at bounding box center [1256, 227] width 8 height 8
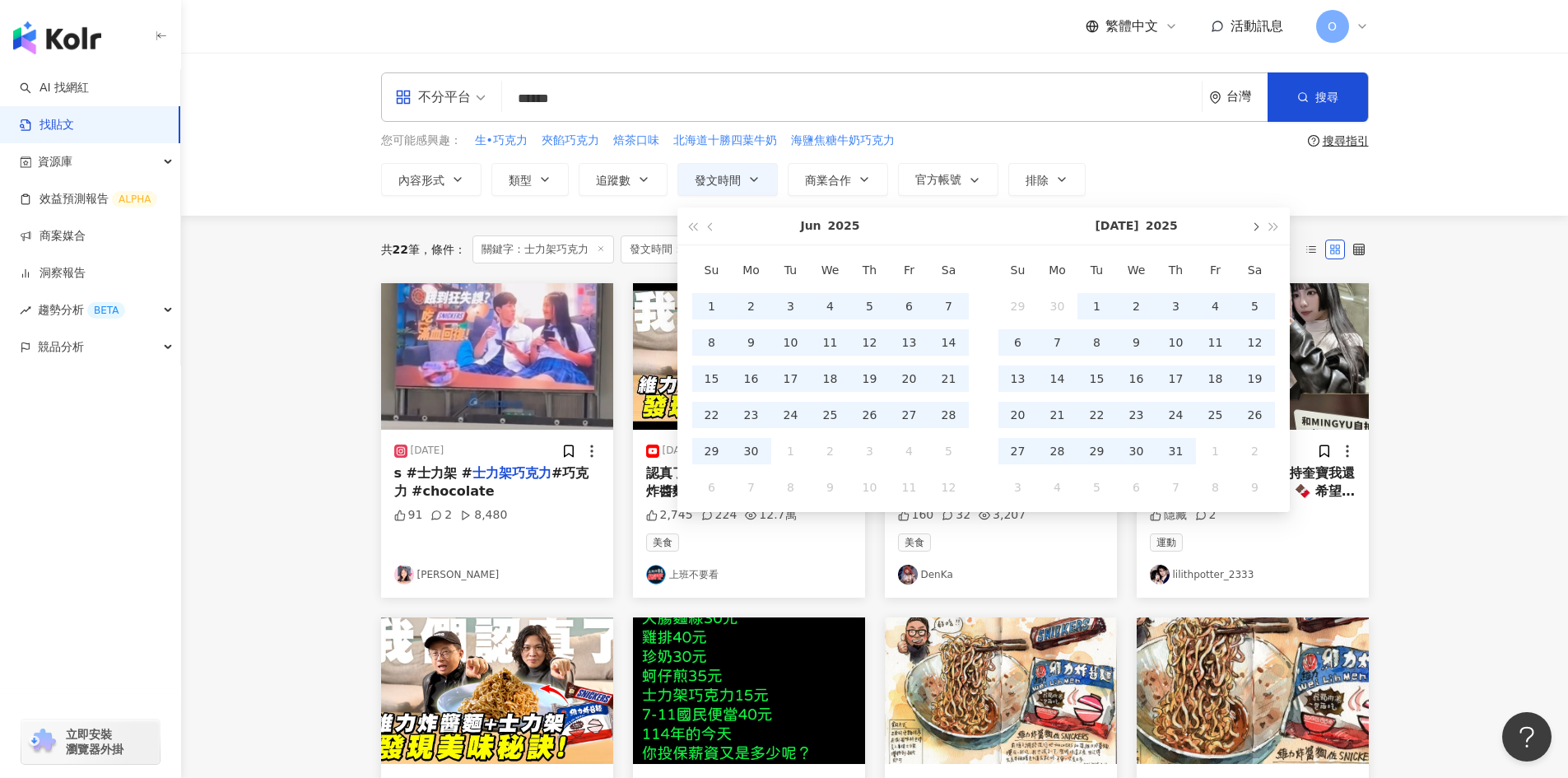
click at [1254, 228] on span "button" at bounding box center [1256, 227] width 8 height 8
type input "**********"
click at [1015, 493] on div "31" at bounding box center [1018, 487] width 26 height 26
type input "**********"
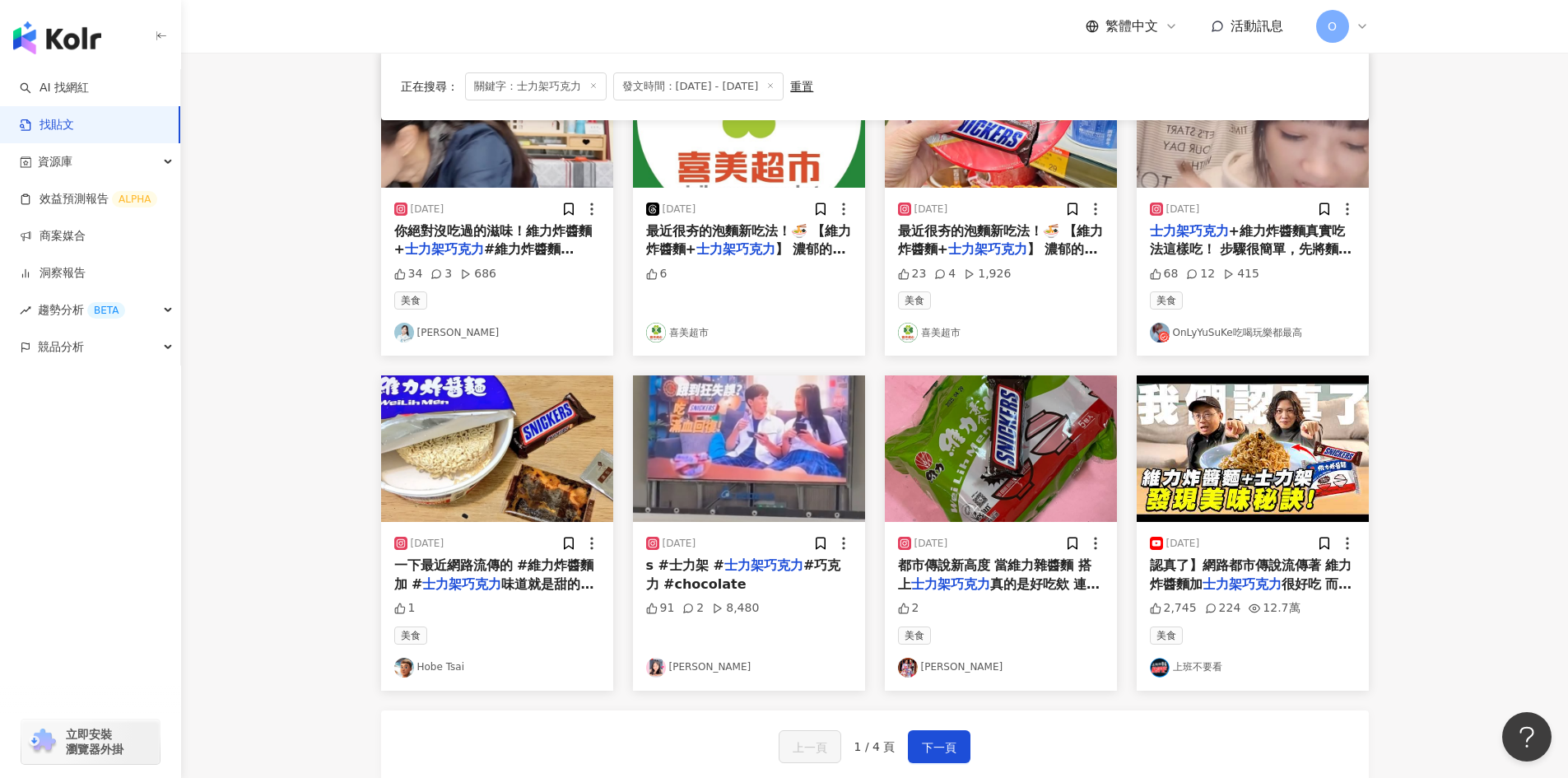
scroll to position [741, 0]
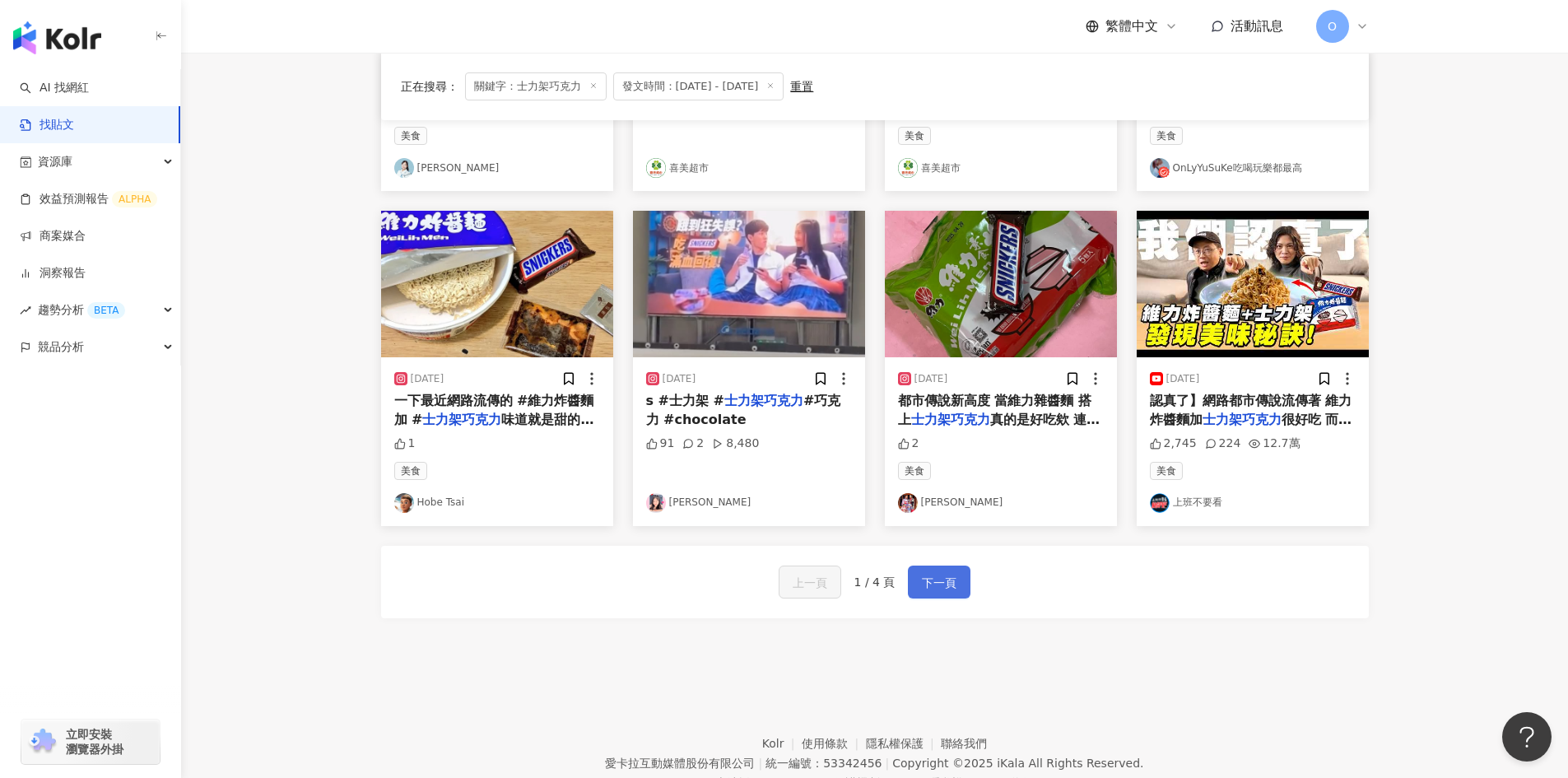
click at [927, 578] on span "下一頁" at bounding box center [938, 583] width 34 height 20
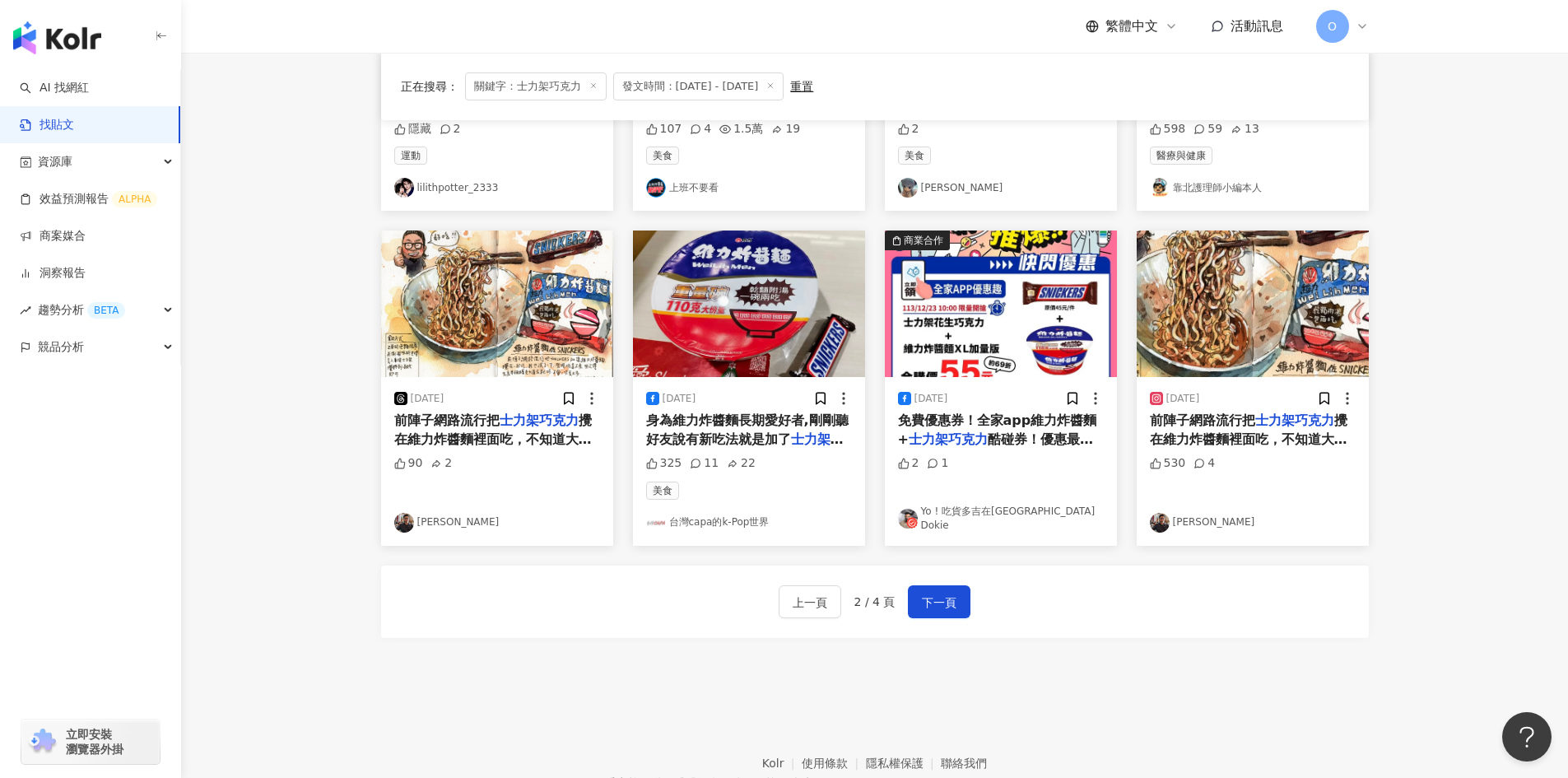
scroll to position [805, 0]
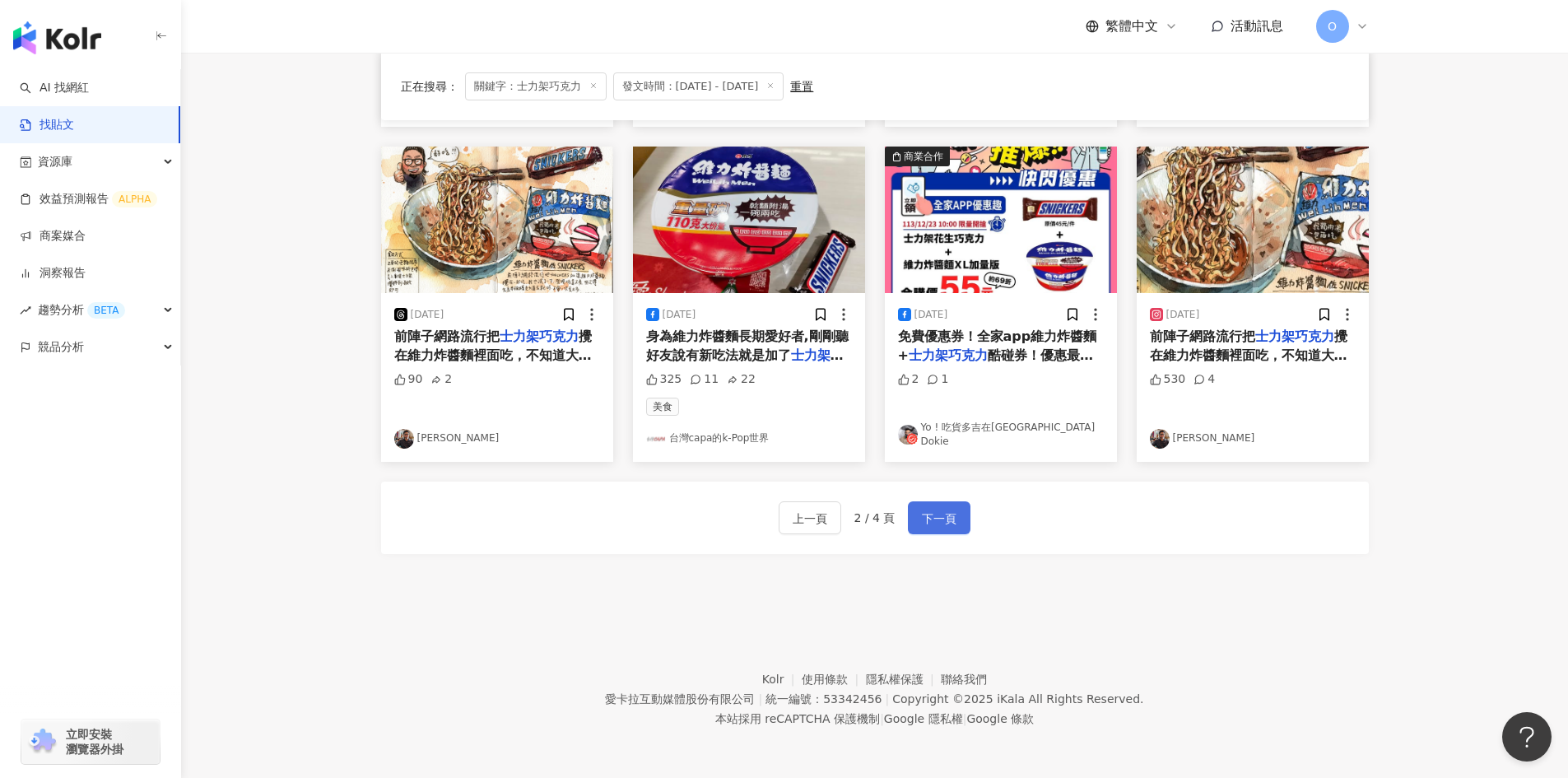
click at [938, 524] on span "下一頁" at bounding box center [938, 518] width 34 height 20
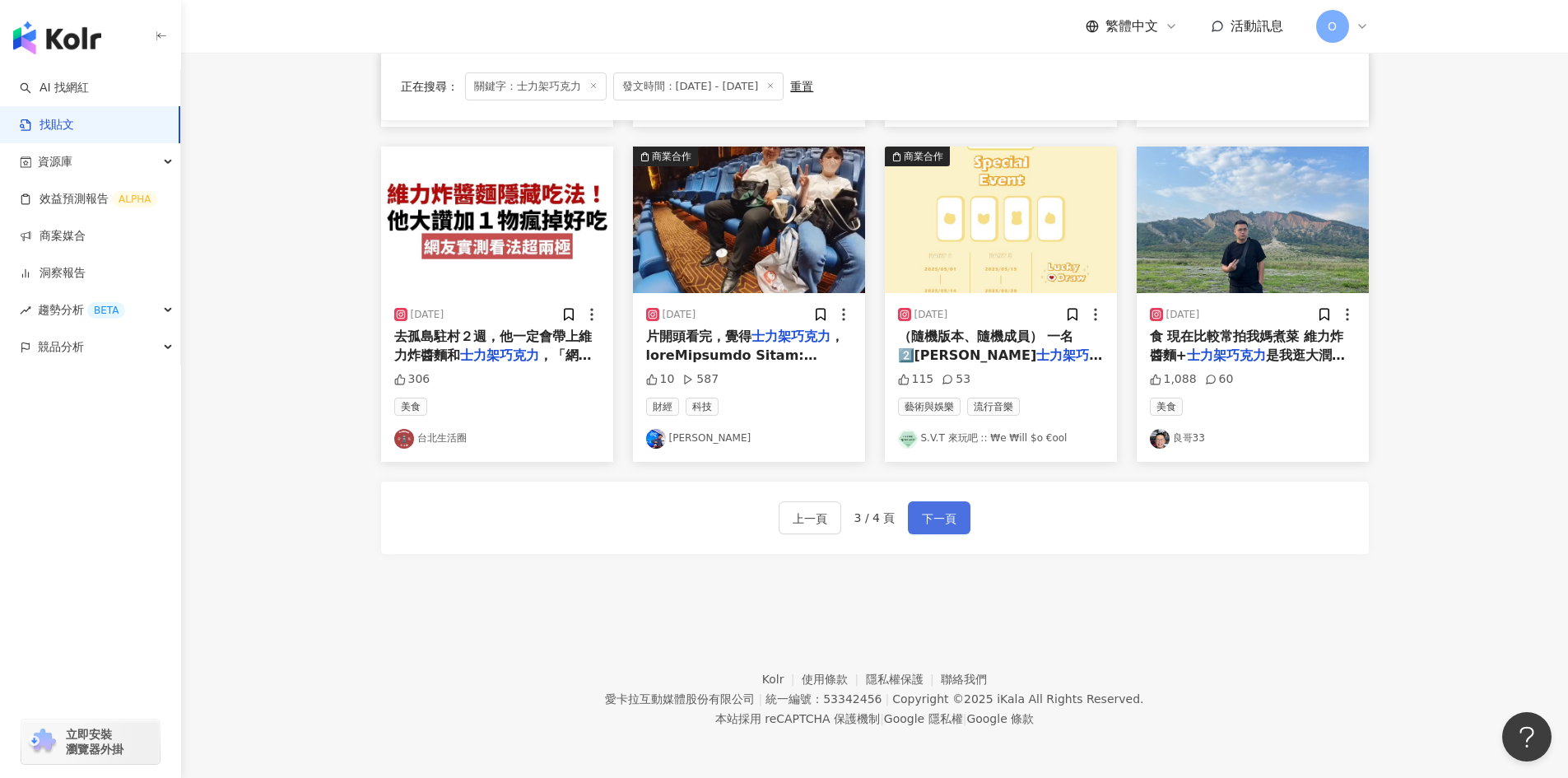
click at [944, 523] on span "下一頁" at bounding box center [938, 518] width 34 height 20
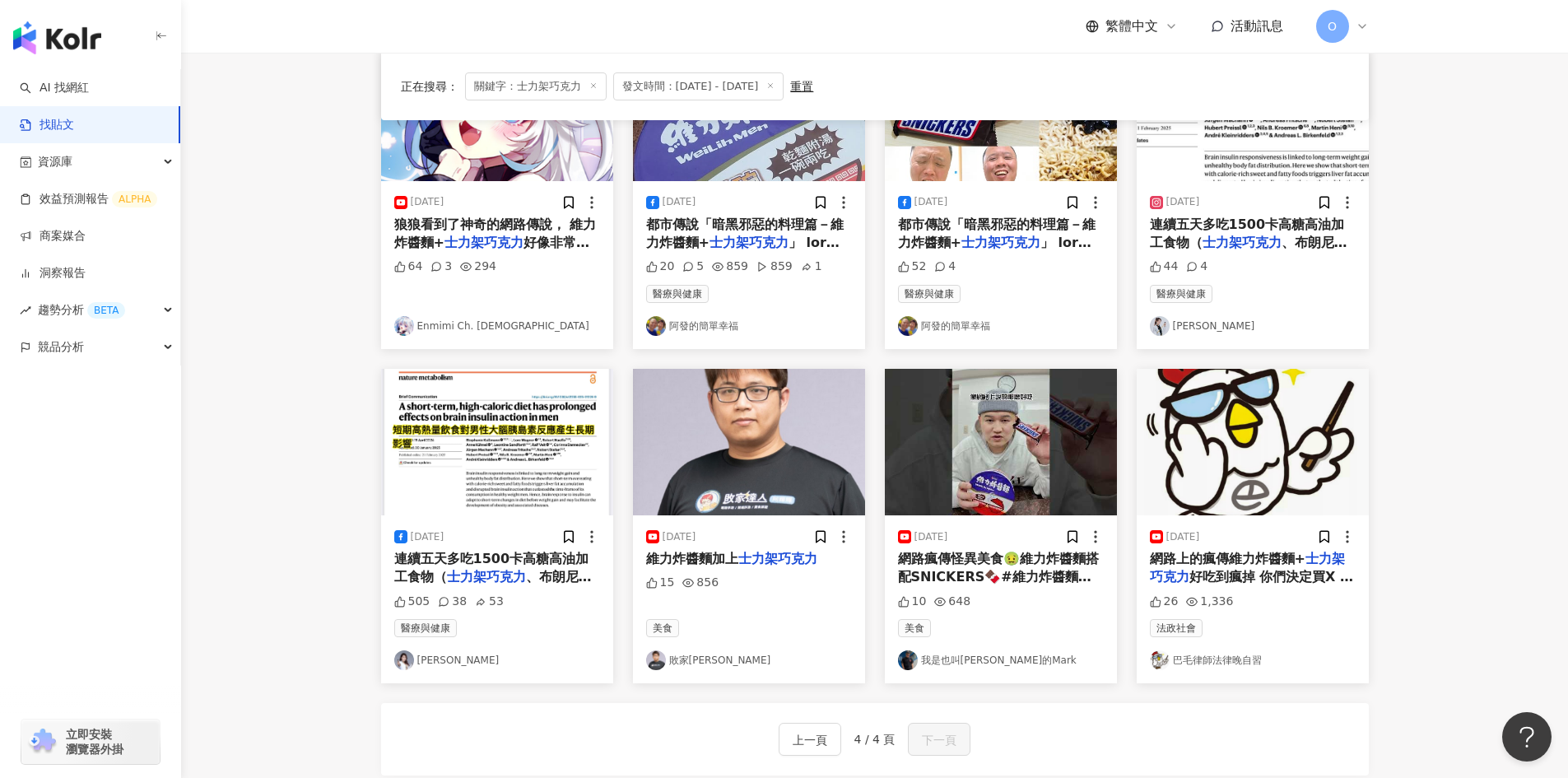
scroll to position [470, 0]
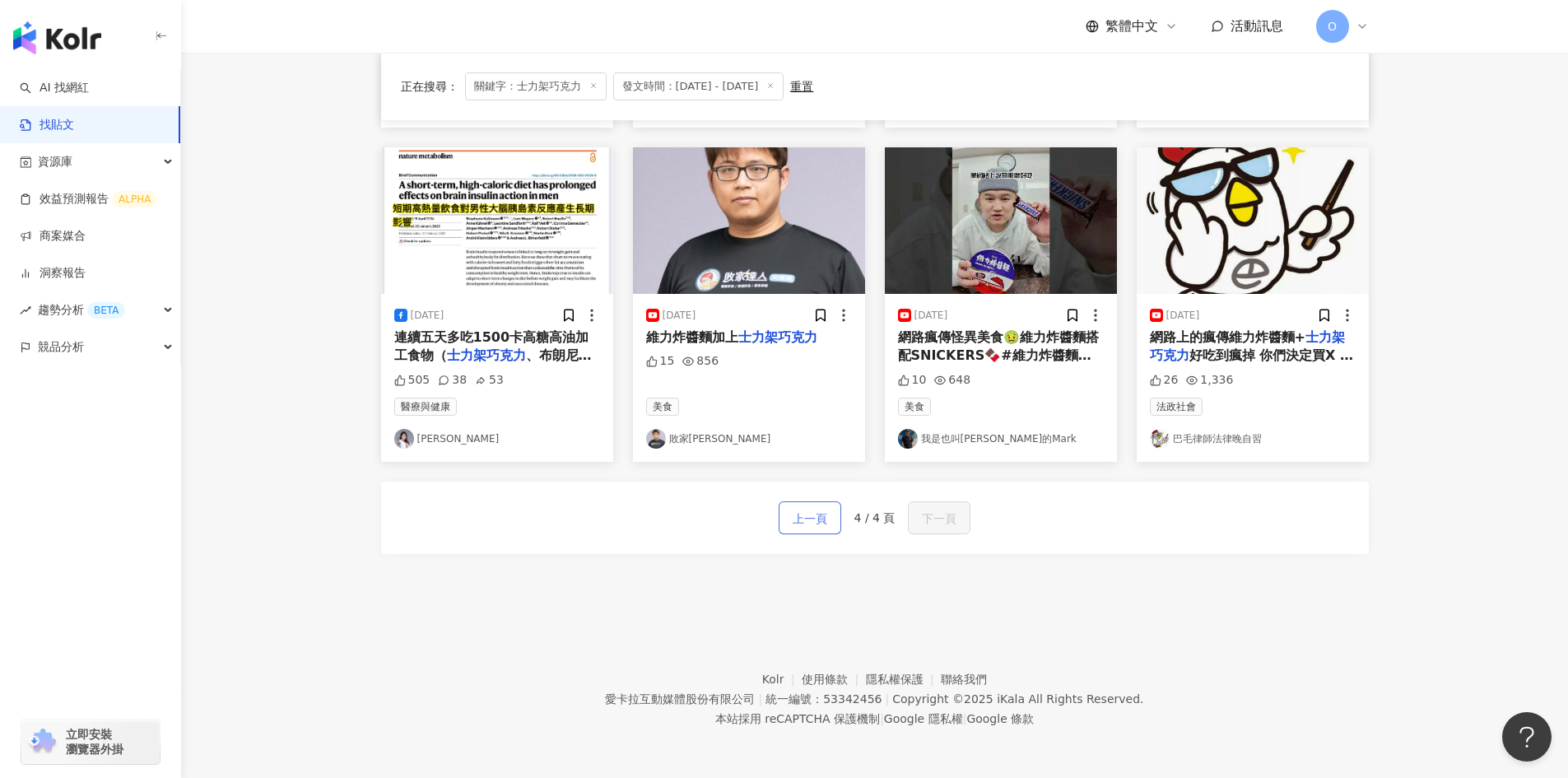
click at [809, 522] on span "上一頁" at bounding box center [809, 518] width 34 height 20
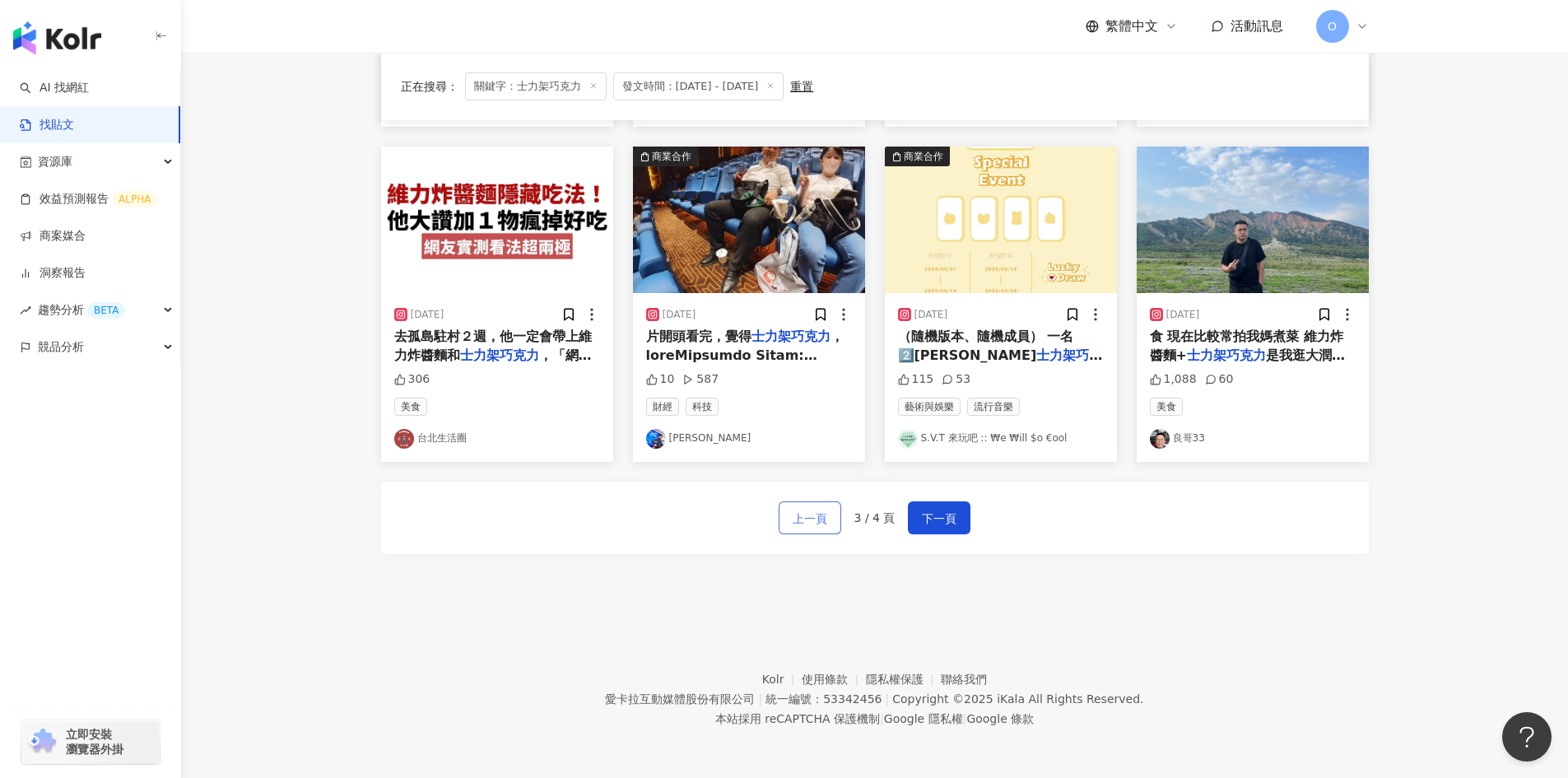
scroll to position [805, 0]
click at [830, 528] on button "上一頁" at bounding box center [810, 518] width 63 height 33
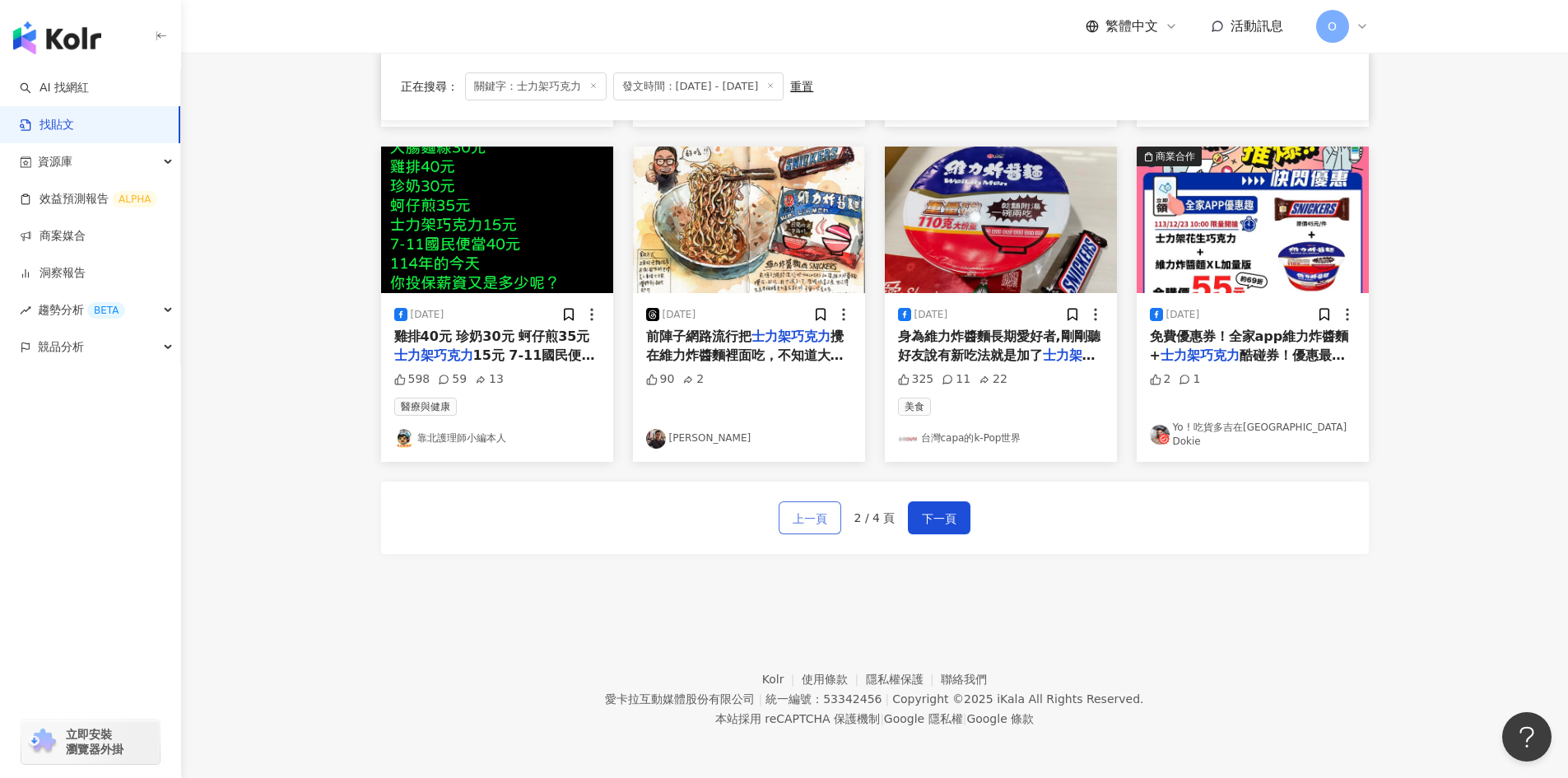
click at [832, 522] on button "上一頁" at bounding box center [810, 518] width 63 height 33
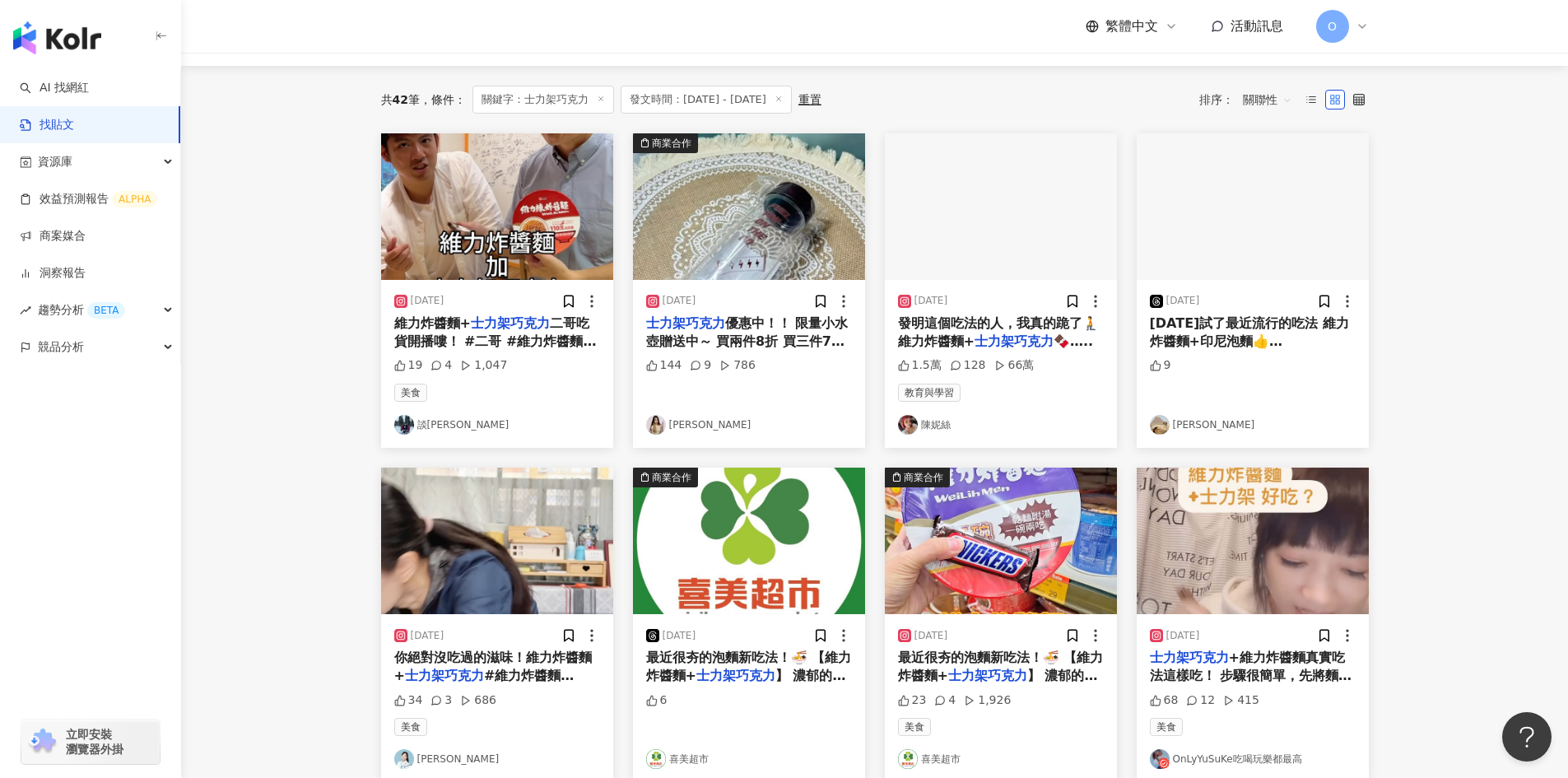
scroll to position [0, 0]
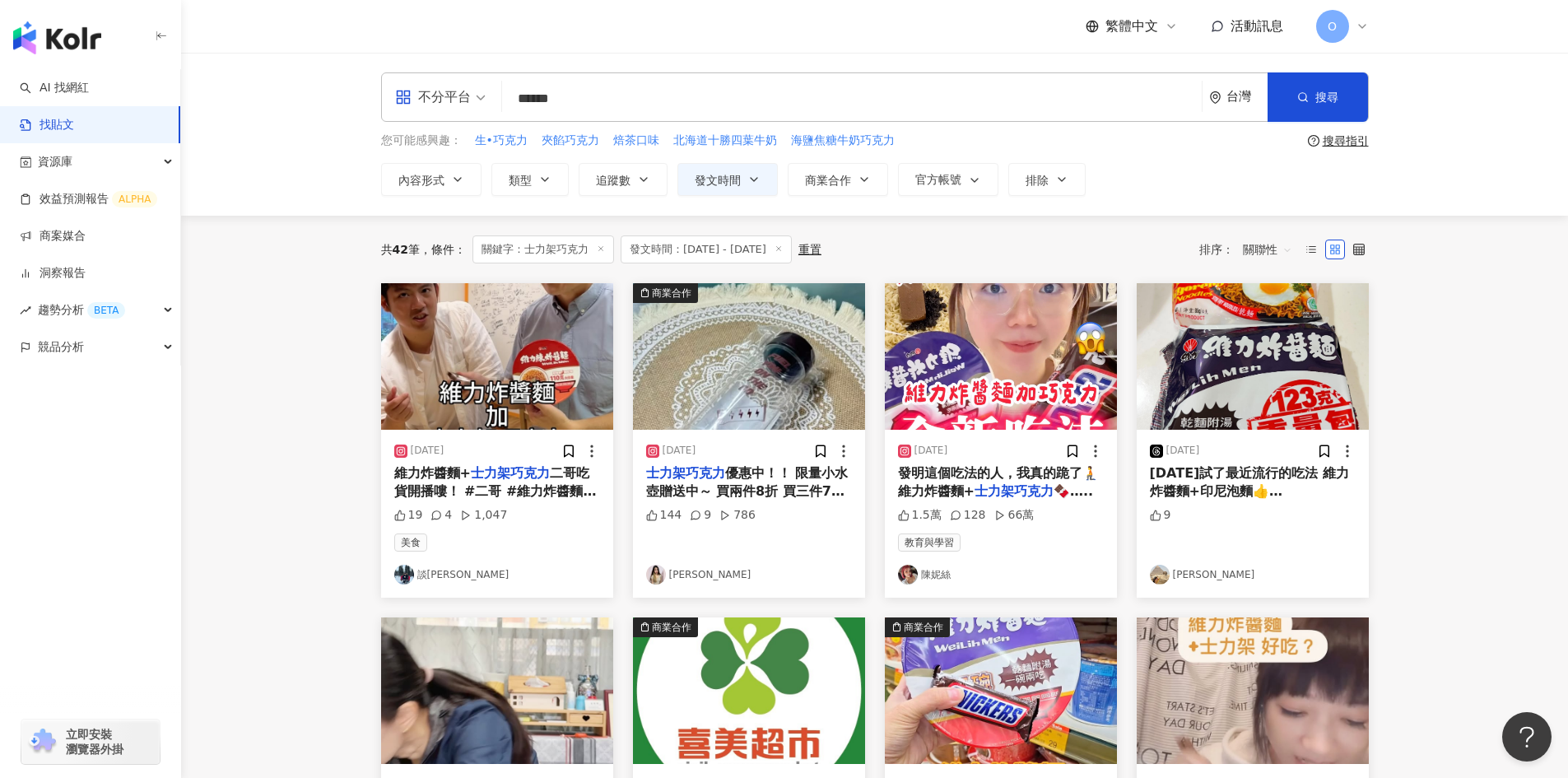
click at [1022, 483] on mark "士力架巧克力" at bounding box center [1014, 491] width 79 height 16
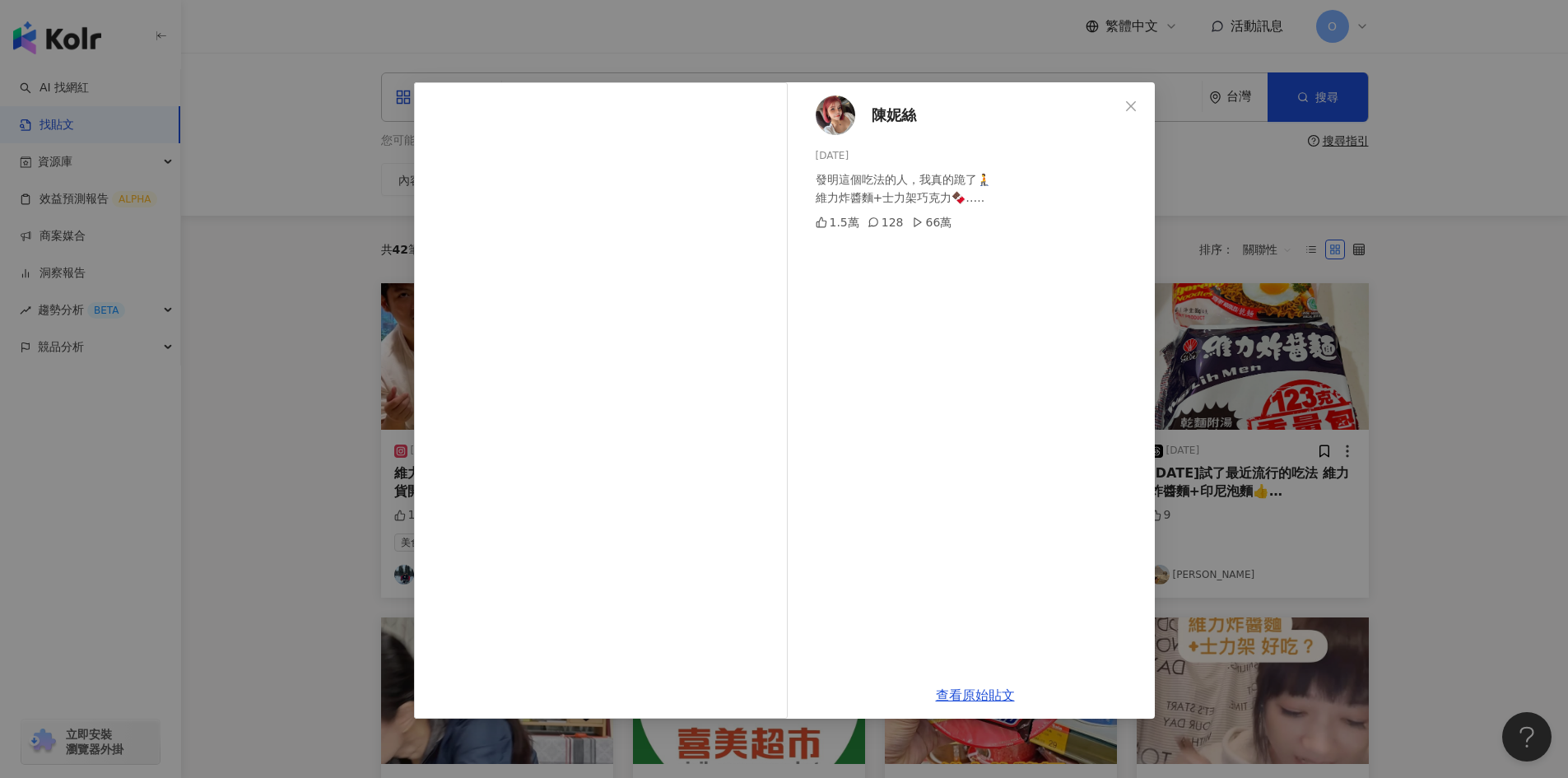
click at [1468, 323] on div "陳妮絲 [DATE] 發明這個吃法的人，我真的跪了🧎 維力炸醬麵+士力架巧克力🍫….. 1.5萬 128 66萬 查看原始貼文" at bounding box center [784, 389] width 1568 height 778
